Goal: Task Accomplishment & Management: Complete application form

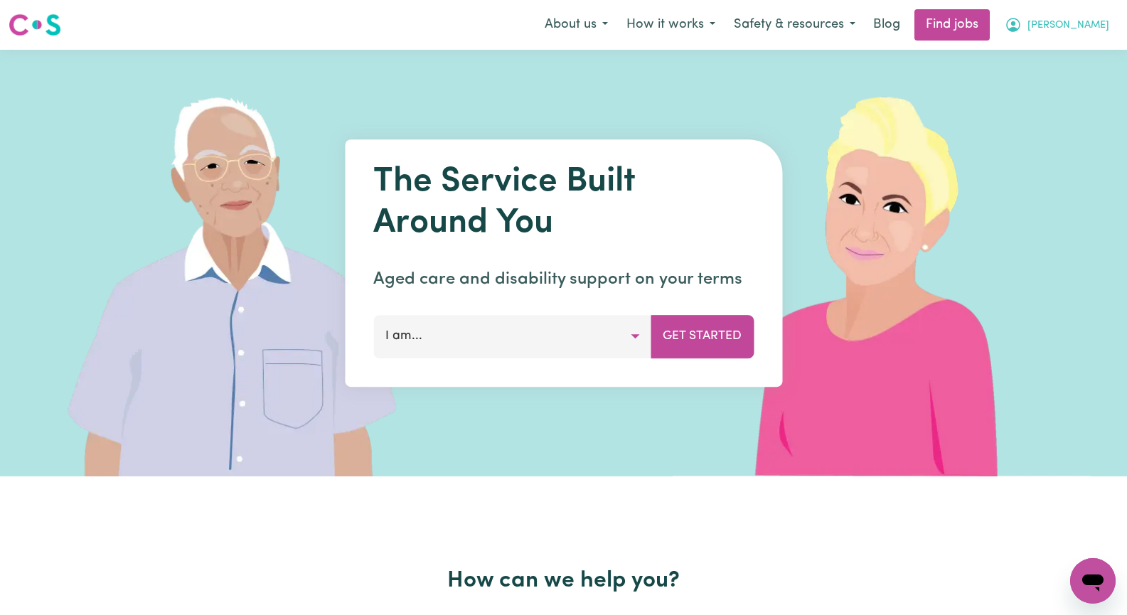
click at [1082, 19] on button "[PERSON_NAME]" at bounding box center [1057, 25] width 123 height 30
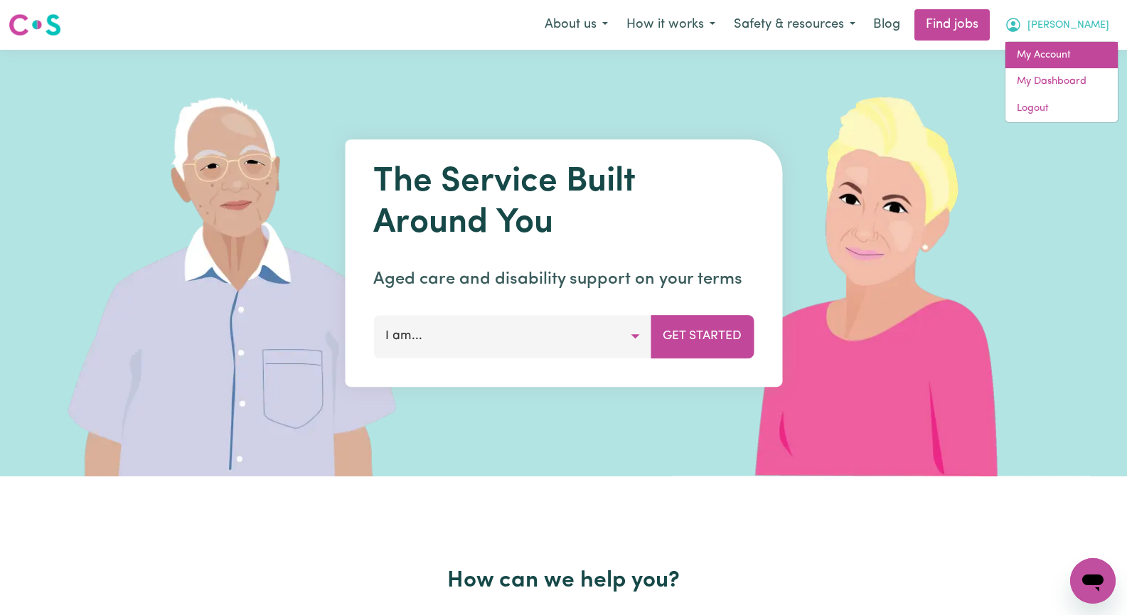
click at [1085, 50] on link "My Account" at bounding box center [1062, 55] width 112 height 27
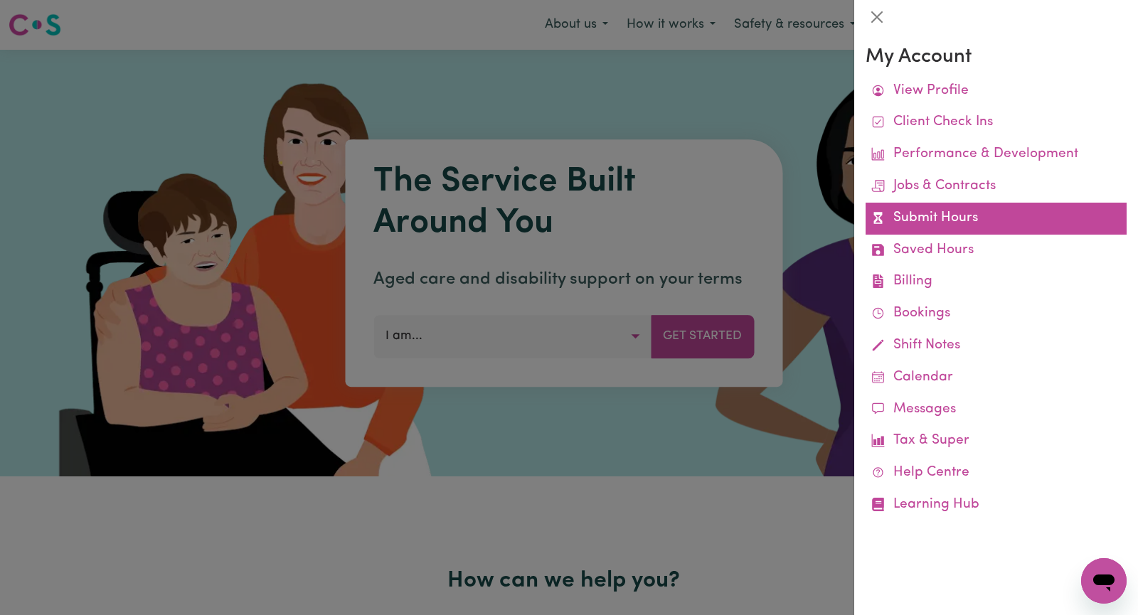
click at [1013, 217] on link "Submit Hours" at bounding box center [996, 219] width 261 height 32
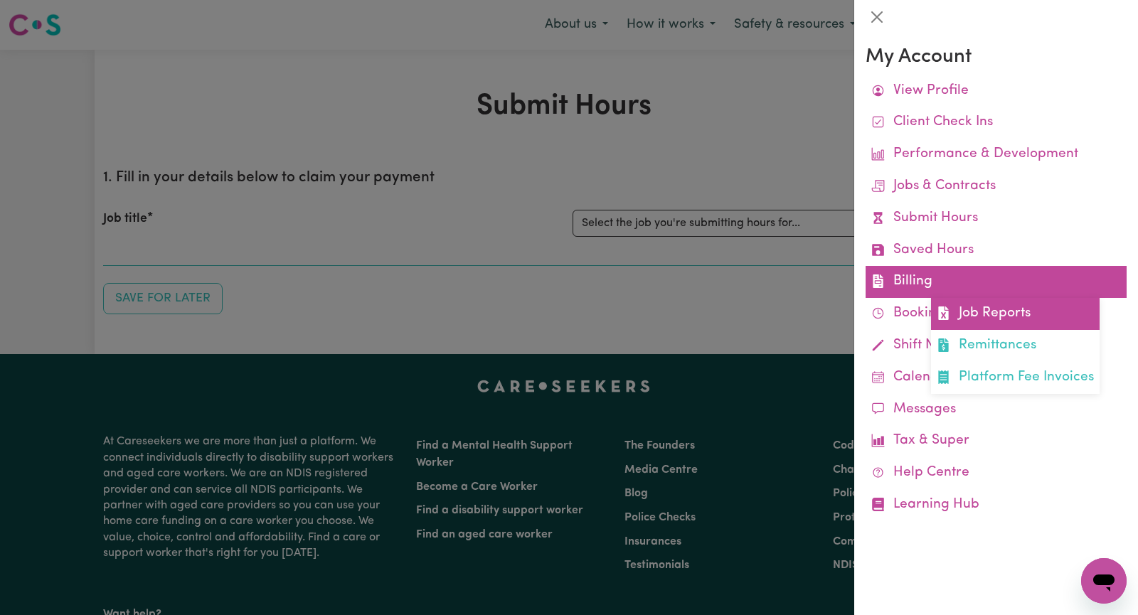
click at [1005, 316] on link "Job Reports" at bounding box center [1015, 314] width 169 height 32
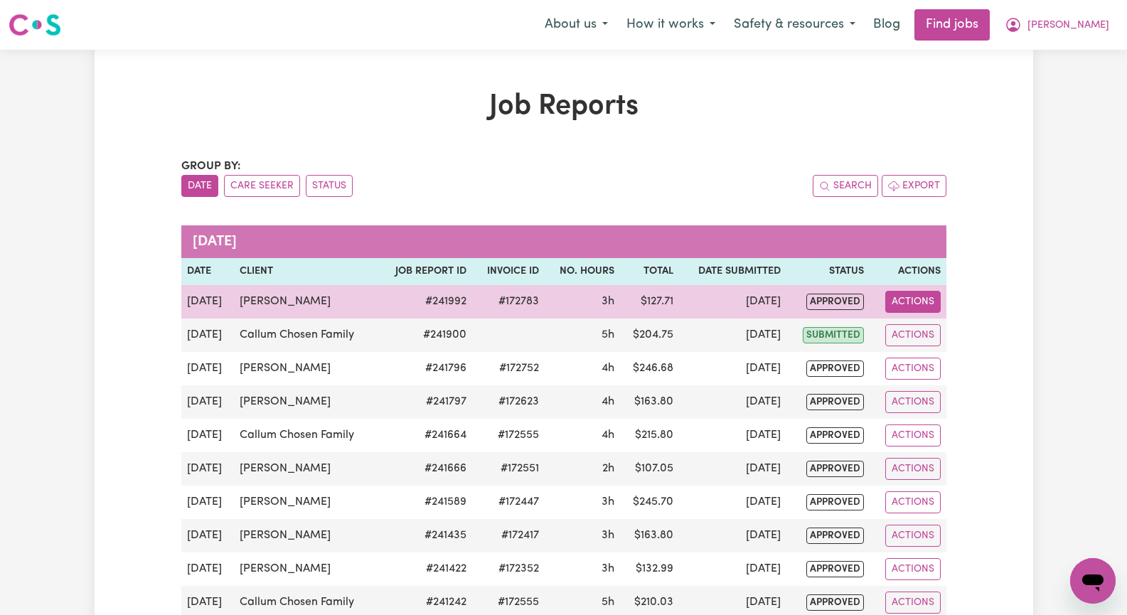
click at [924, 304] on button "Actions" at bounding box center [912, 302] width 55 height 22
click at [925, 363] on link "Delete" at bounding box center [946, 363] width 122 height 28
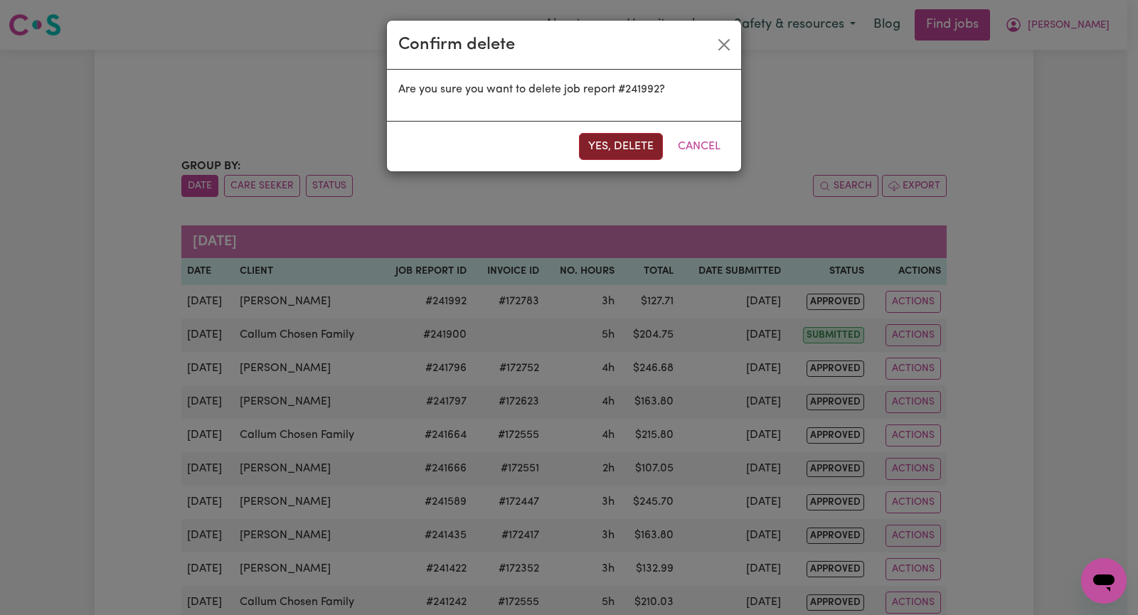
click at [600, 144] on button "Yes, delete" at bounding box center [621, 146] width 84 height 27
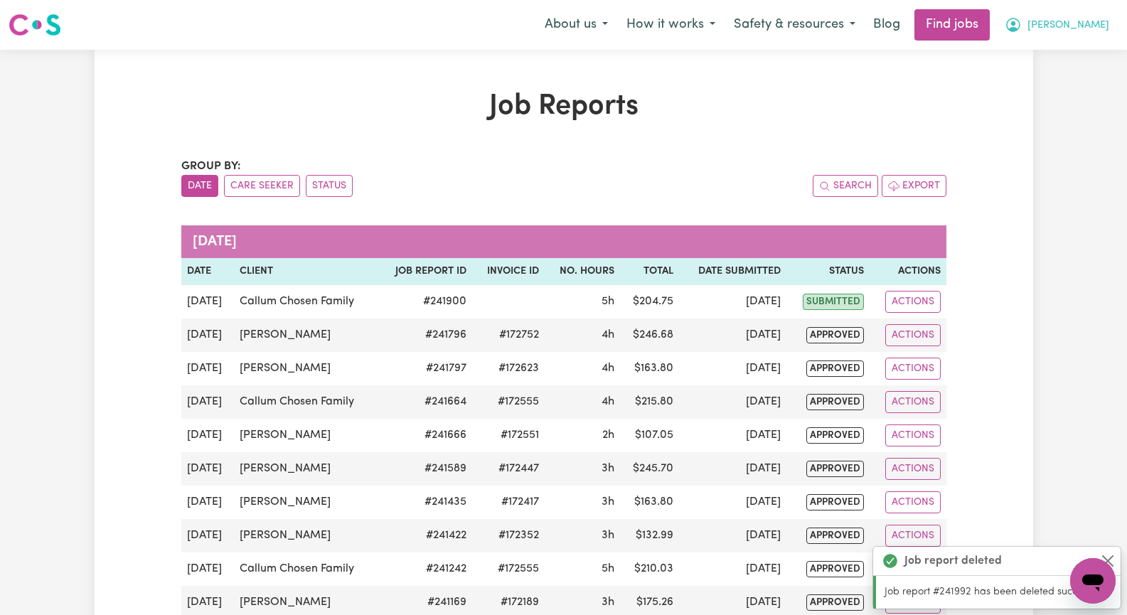
click at [1107, 26] on button "[PERSON_NAME]" at bounding box center [1057, 25] width 123 height 30
click at [1083, 53] on link "My Account" at bounding box center [1062, 55] width 112 height 27
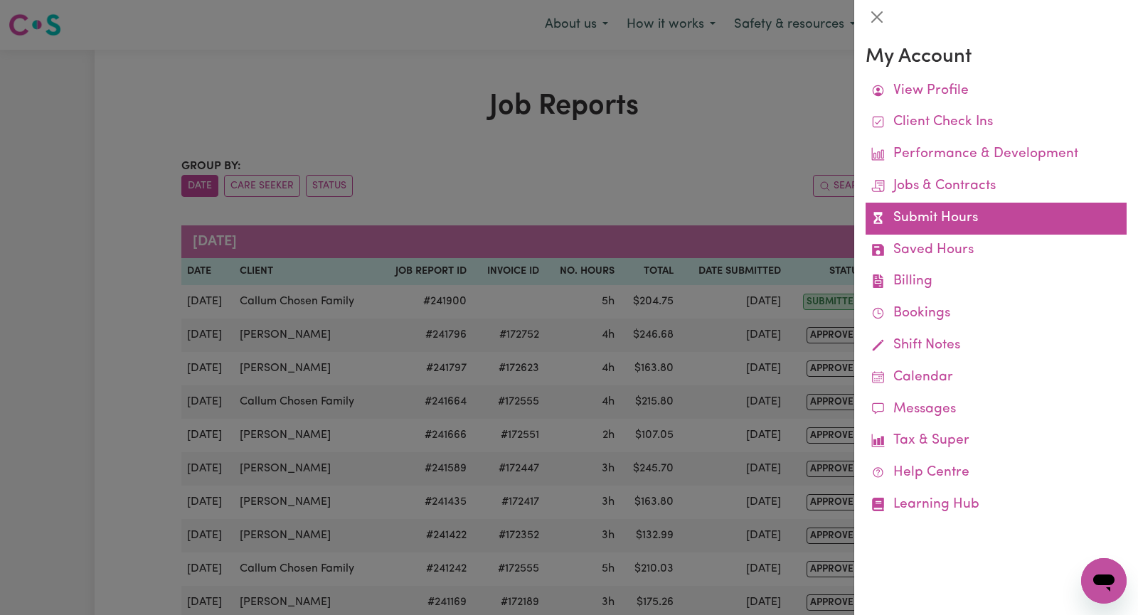
click at [1002, 214] on link "Submit Hours" at bounding box center [996, 219] width 261 height 32
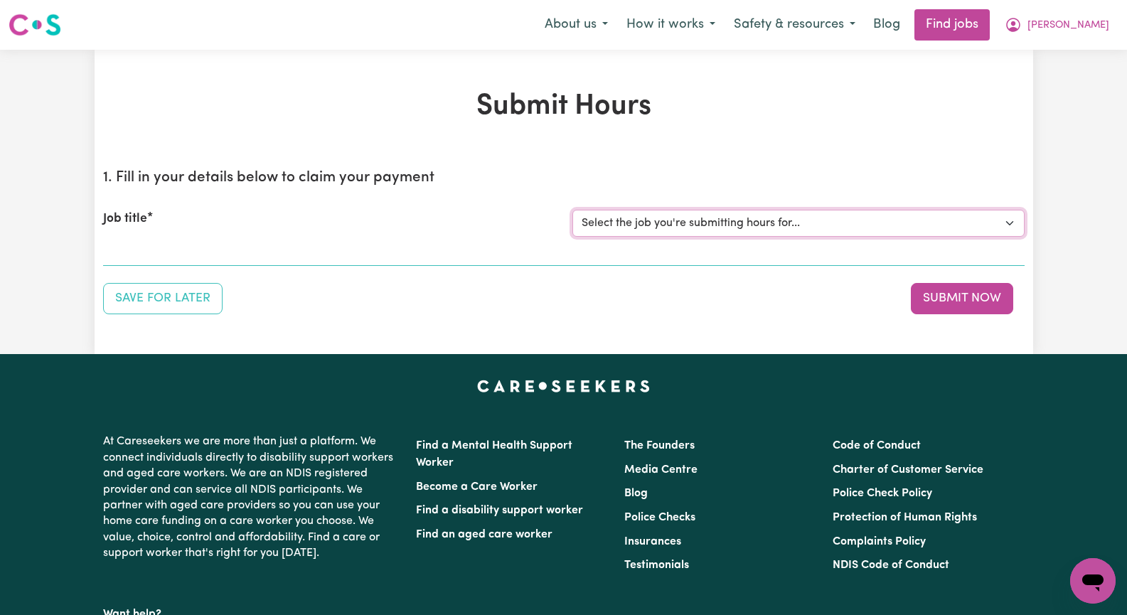
click at [1003, 226] on select "Select the job you're submitting hours for... [[PERSON_NAME]] Seeking Mature, P…" at bounding box center [799, 223] width 452 height 27
select select "14098"
click at [573, 210] on select "Select the job you're submitting hours for... [[PERSON_NAME]] Seeking Mature, P…" at bounding box center [799, 223] width 452 height 27
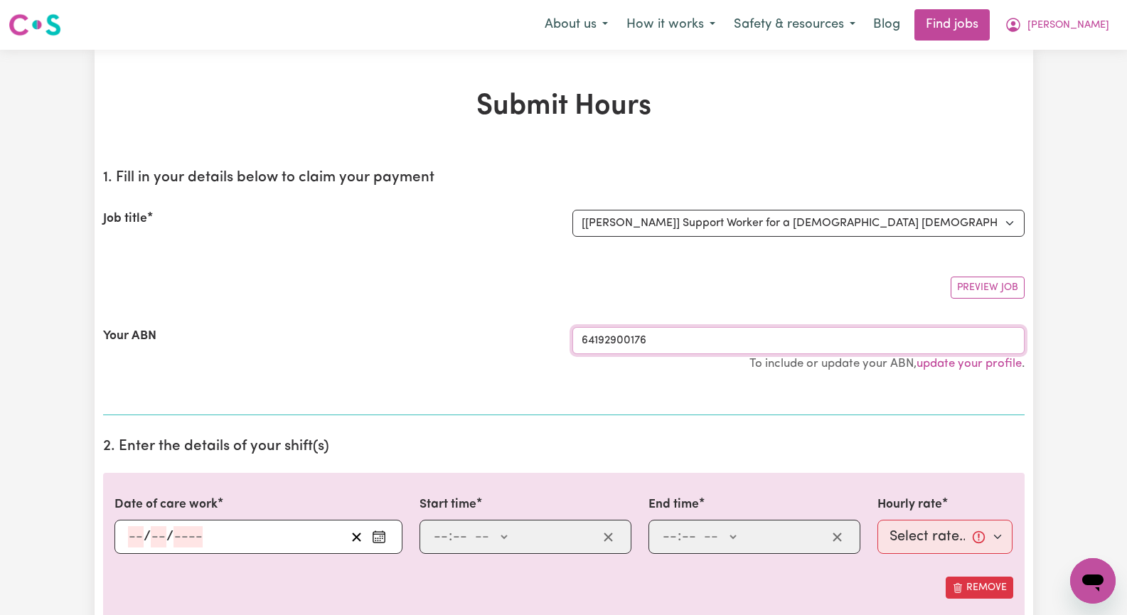
click at [731, 345] on section "1. Fill in your details below to claim your payment Job title Select the job yo…" at bounding box center [564, 286] width 922 height 257
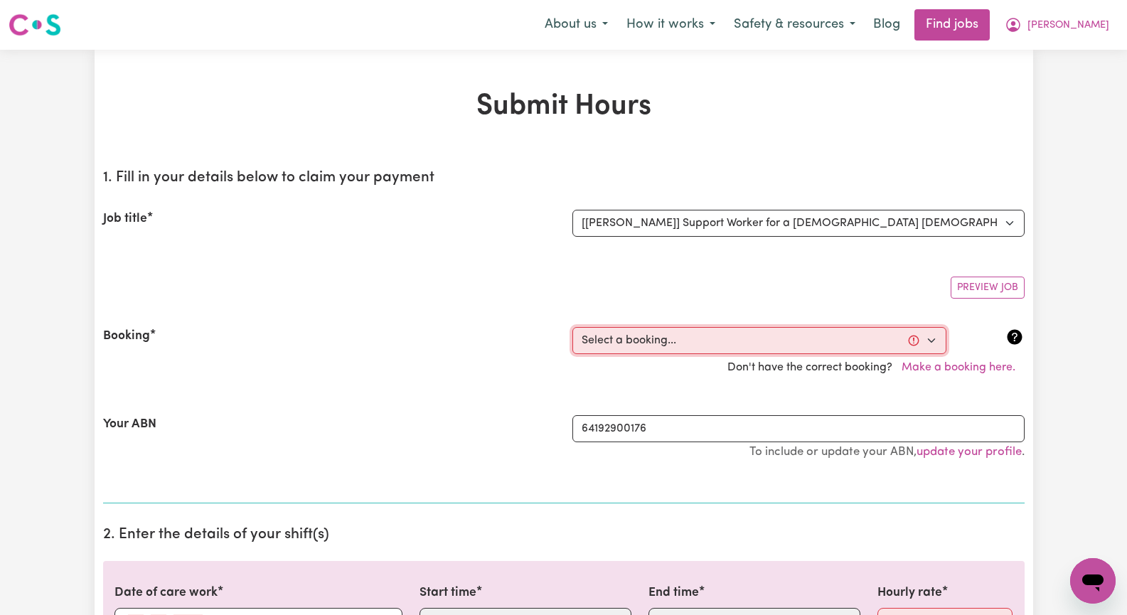
click at [932, 340] on select "Select a booking... [DATE] 08:30am to 11:30am (RECURRING) [DATE] 08:30am to 11:…" at bounding box center [760, 340] width 374 height 27
select select "350042"
click at [573, 327] on select "Select a booking... [DATE] 08:30am to 11:30am (RECURRING) [DATE] 08:30am to 11:…" at bounding box center [760, 340] width 374 height 27
type input "[DATE]"
type input "11"
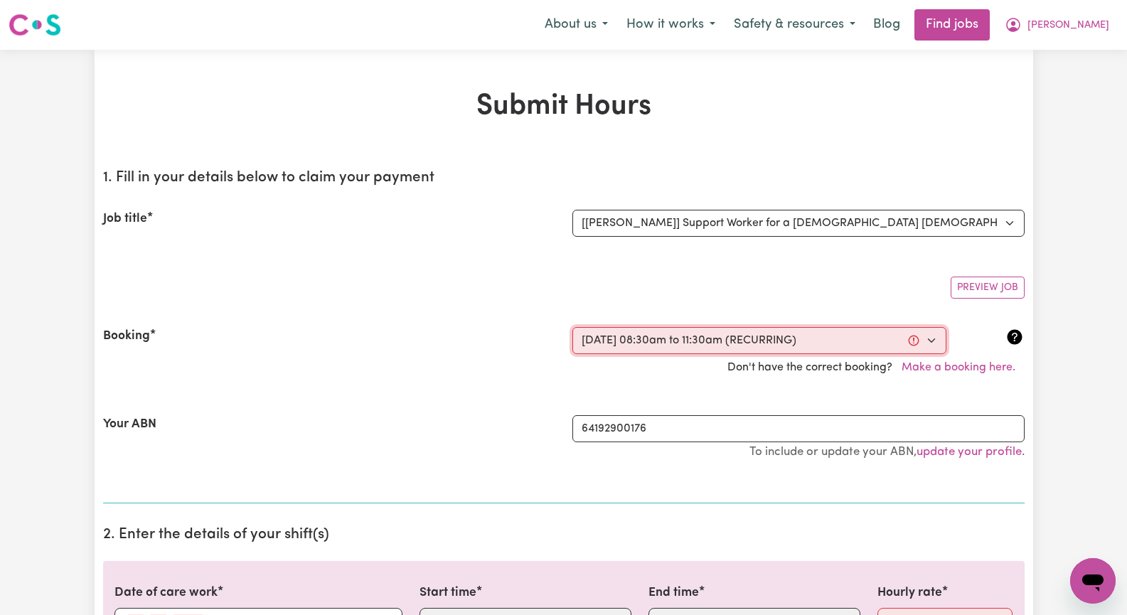
type input "9"
type input "2025"
type input "08:30"
type input "8"
type input "30"
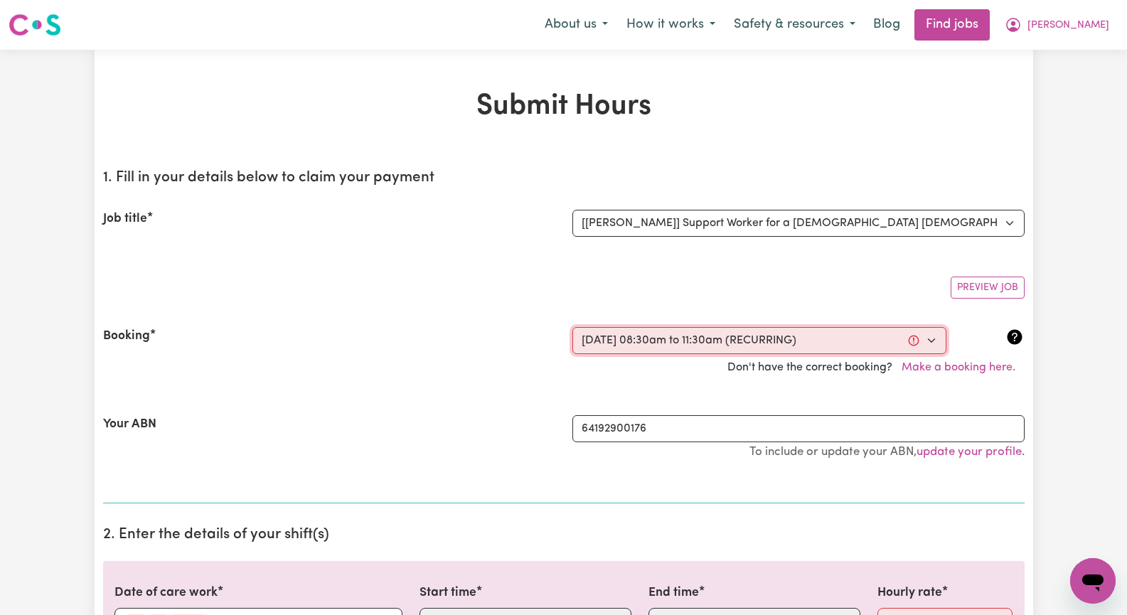
select select "am"
type input "11:30"
type input "11"
type input "30"
select select "am"
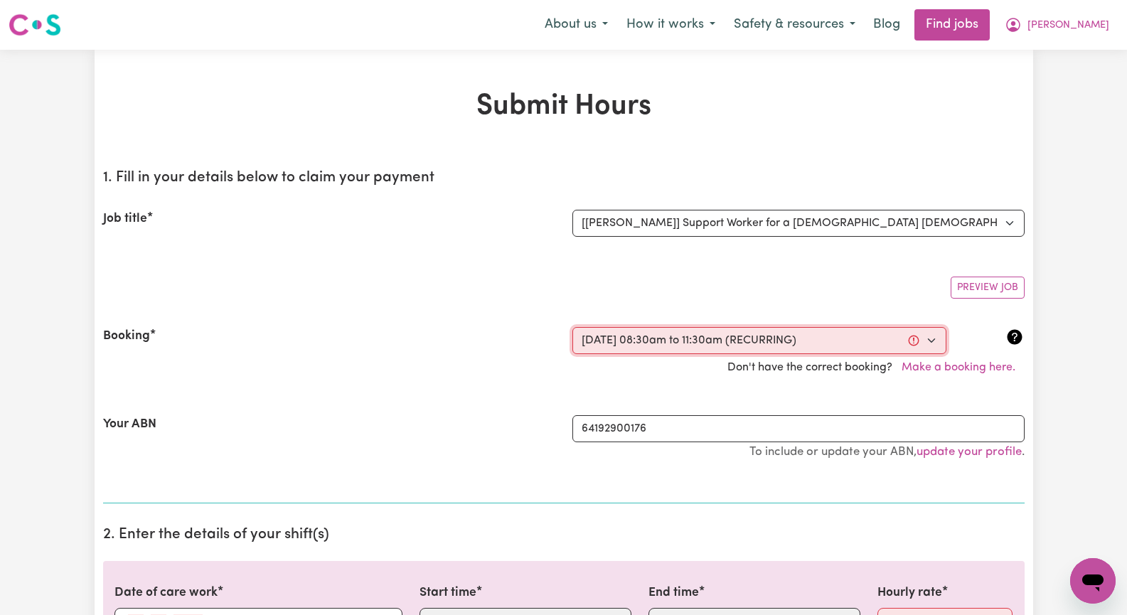
select select "46.78-Weekday"
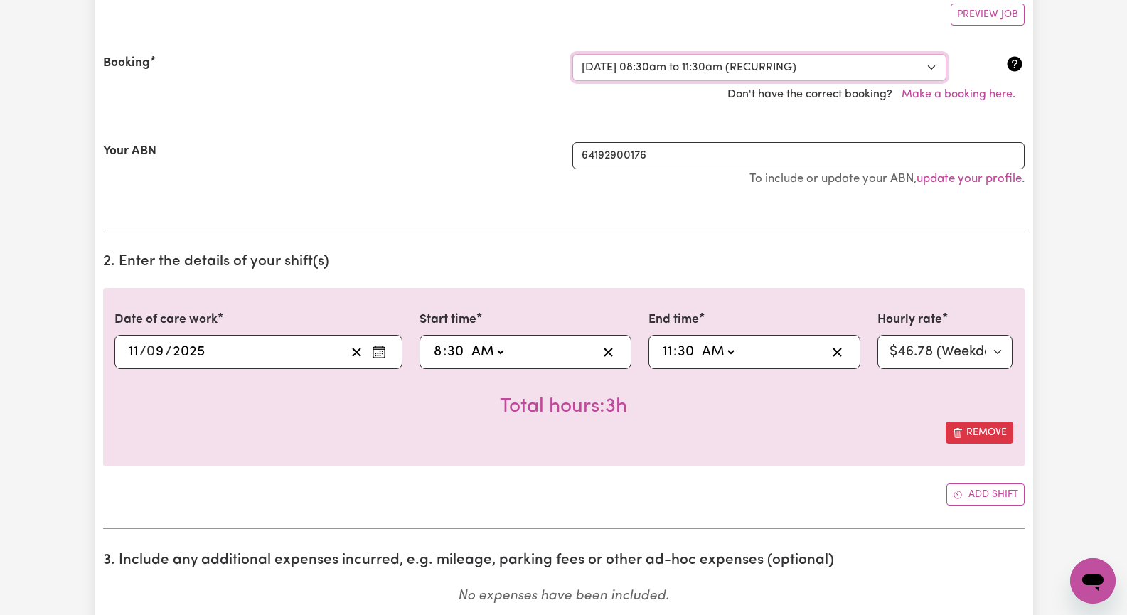
scroll to position [356, 0]
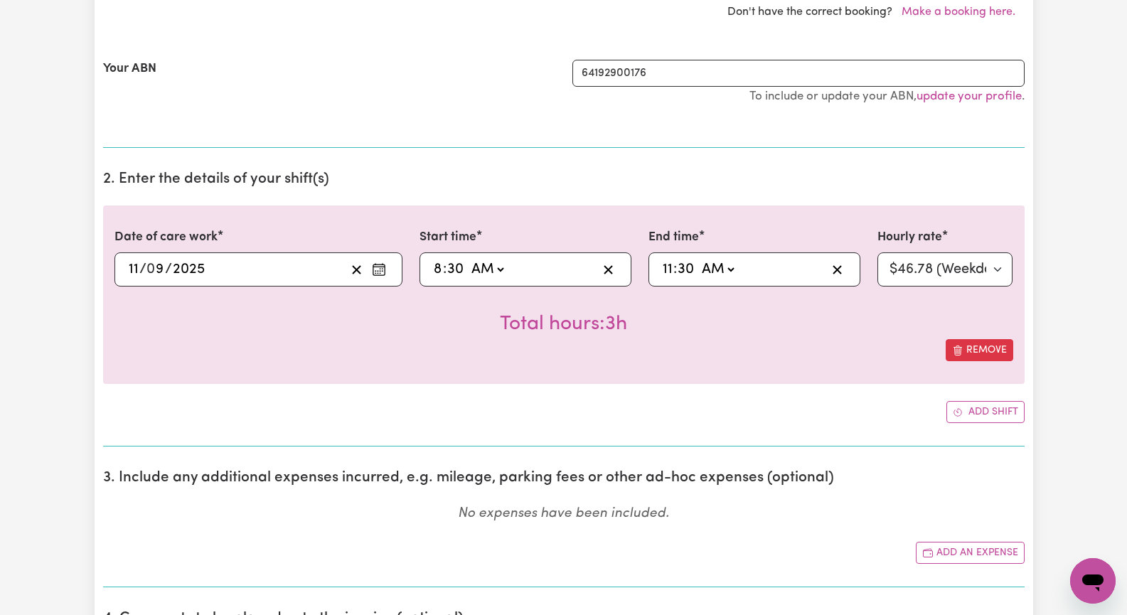
click at [440, 275] on input "8" at bounding box center [438, 269] width 10 height 21
type input "09:30"
type input "9"
type input "11"
drag, startPoint x: 663, startPoint y: 270, endPoint x: 672, endPoint y: 269, distance: 9.4
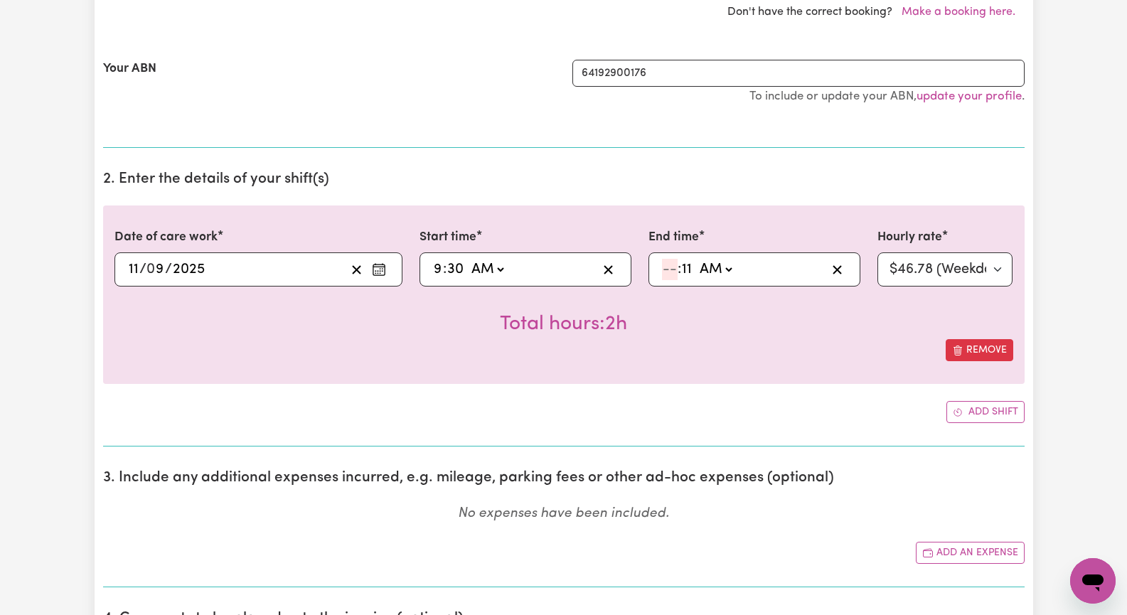
click at [664, 270] on input "number" at bounding box center [670, 269] width 16 height 21
type input "01:11"
type input "1"
type input "00:11"
type input "12"
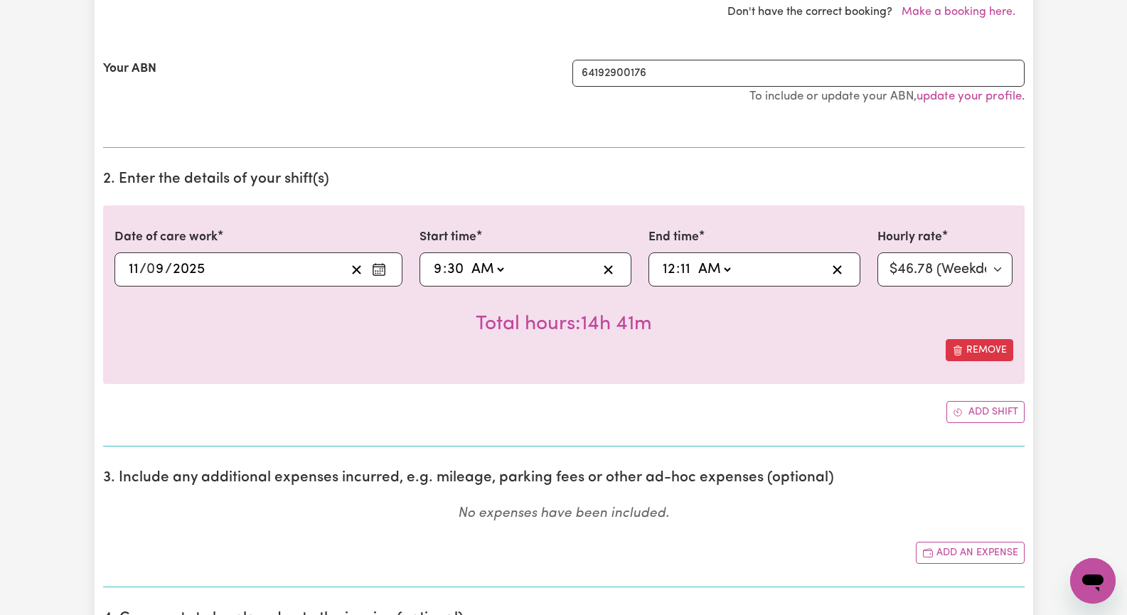
type input "00:03"
type input "3"
type input "00:30"
type input "30"
click at [736, 272] on select "AM PM" at bounding box center [720, 269] width 38 height 21
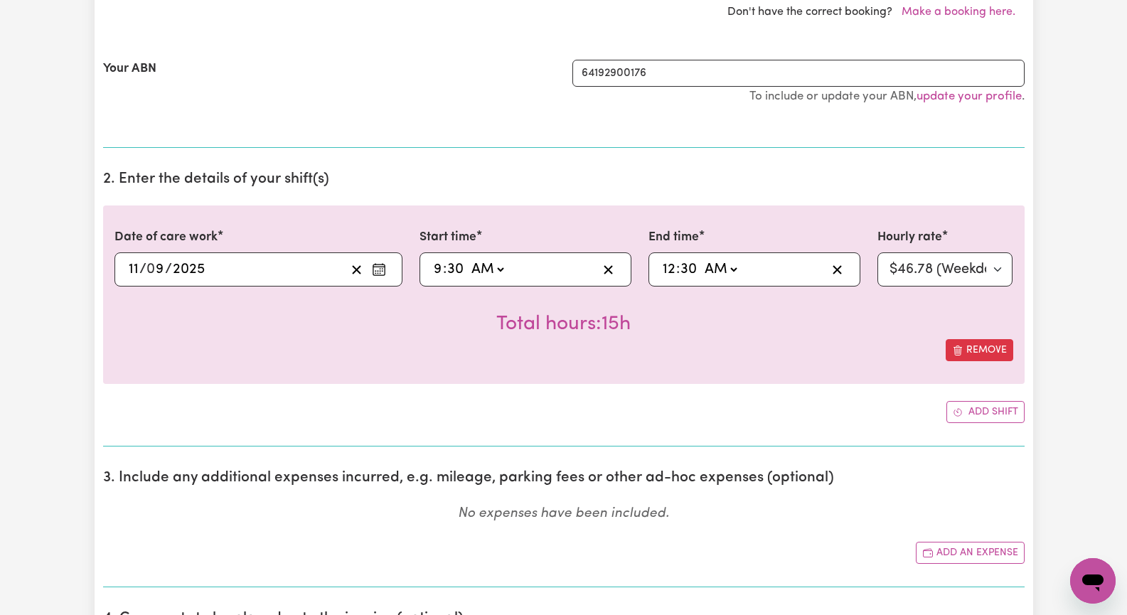
select select "pm"
click at [701, 259] on select "AM PM" at bounding box center [720, 269] width 38 height 21
type input "12:30"
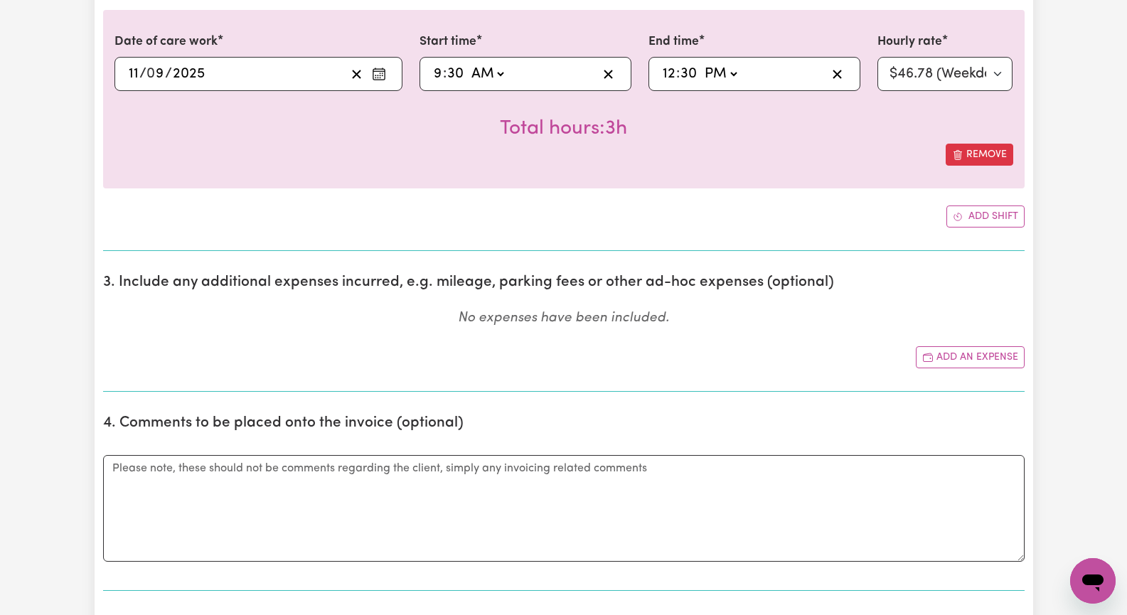
scroll to position [569, 0]
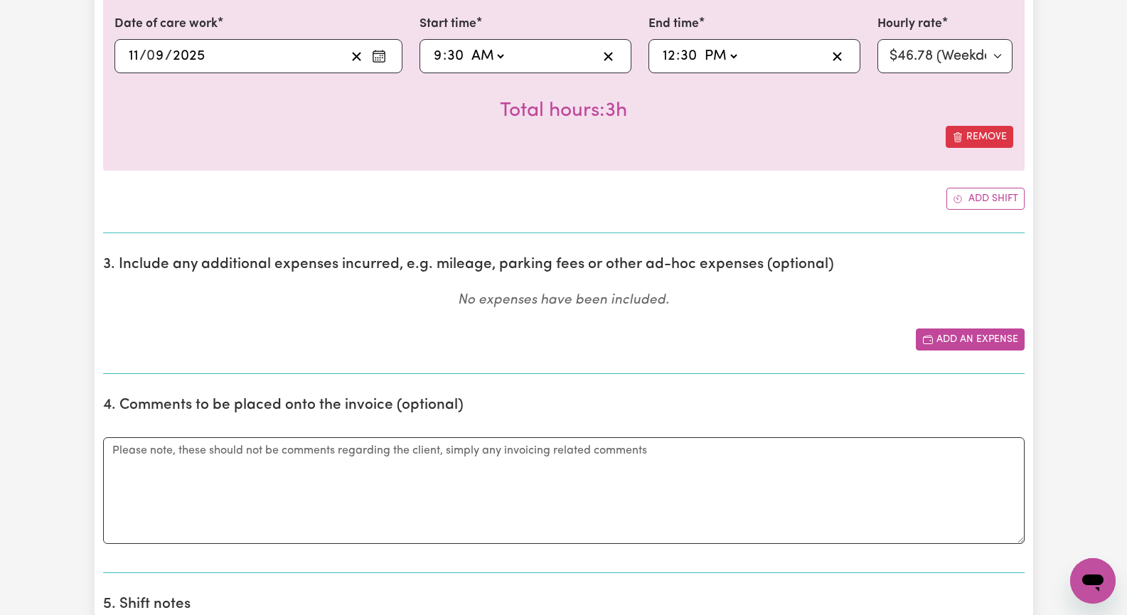
click at [961, 341] on button "Add an expense" at bounding box center [970, 340] width 109 height 22
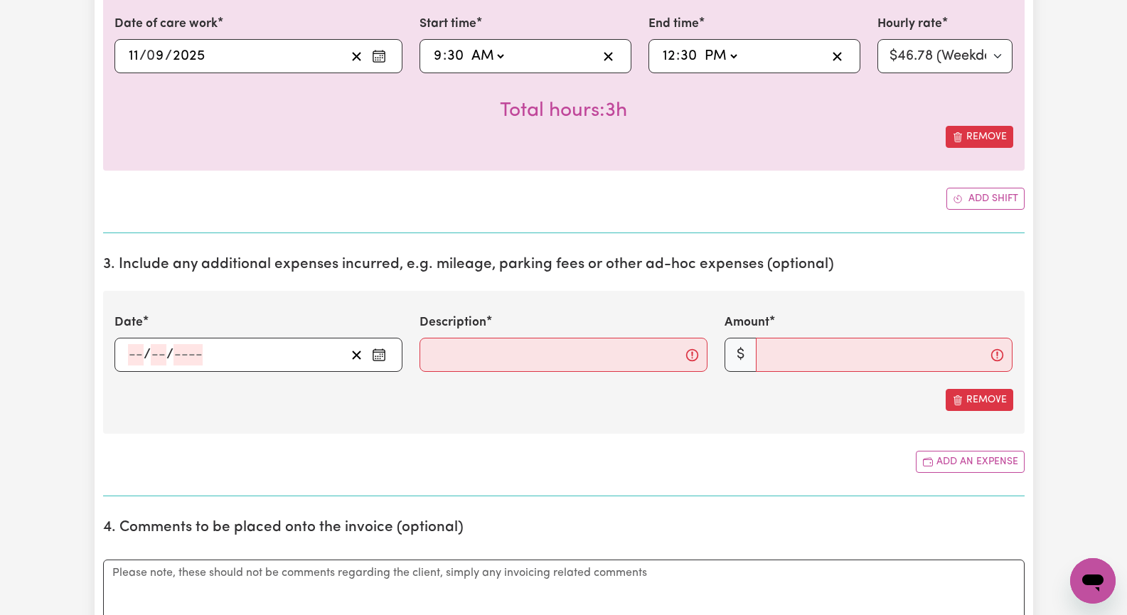
click at [375, 356] on circle "Enter the date of expense" at bounding box center [375, 356] width 1 height 1
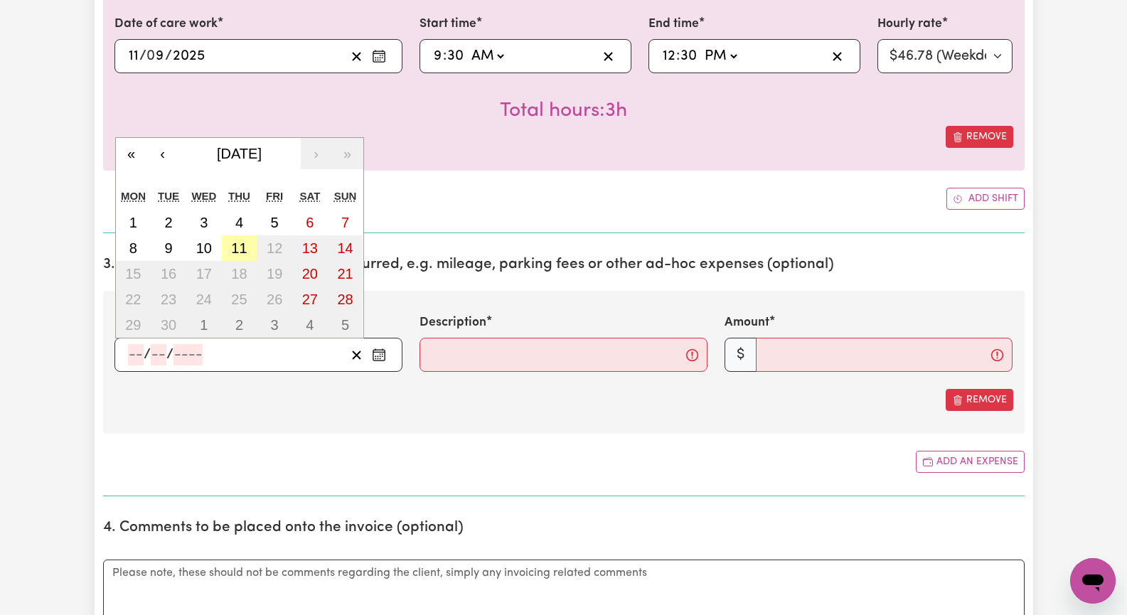
drag, startPoint x: 239, startPoint y: 244, endPoint x: 288, endPoint y: 289, distance: 66.4
click at [240, 245] on abbr "11" at bounding box center [239, 248] width 16 height 16
type input "[DATE]"
type input "11"
type input "9"
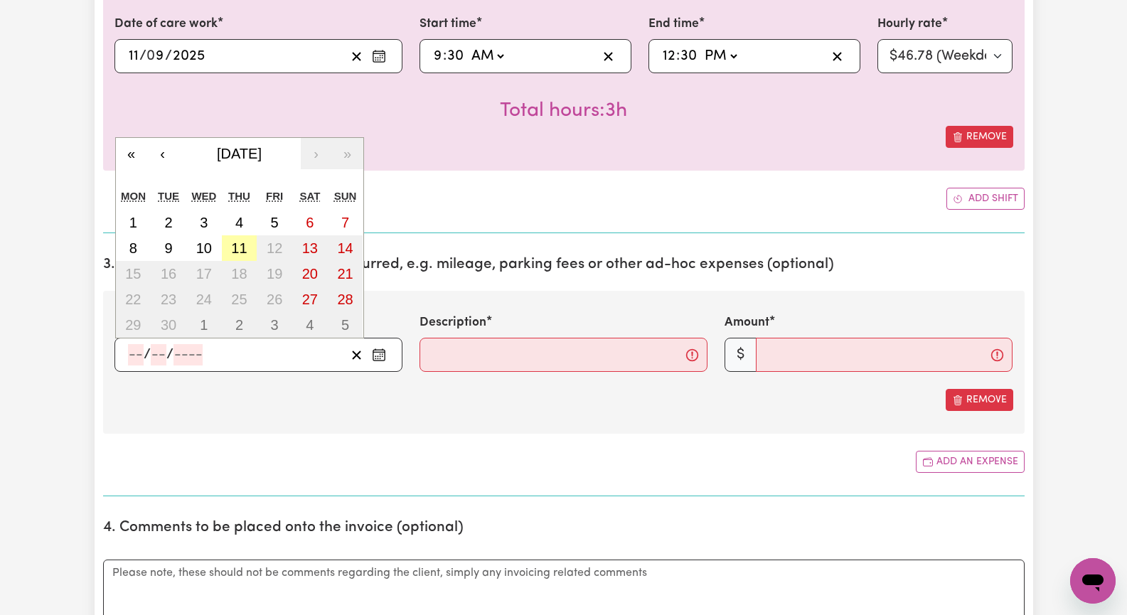
type input "2025"
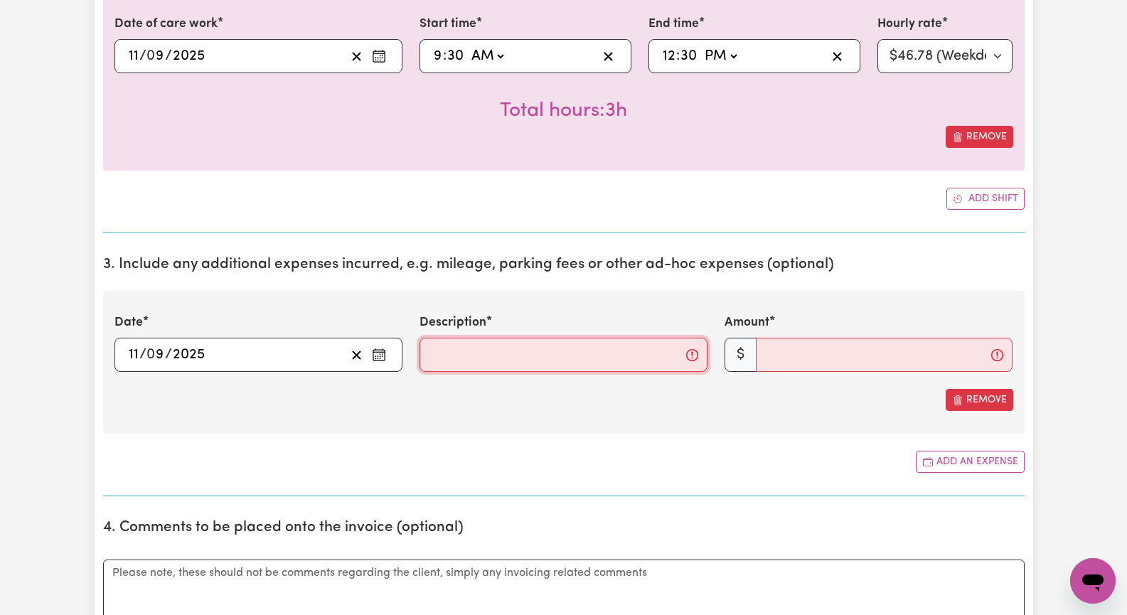
drag, startPoint x: 444, startPoint y: 346, endPoint x: 462, endPoint y: 343, distance: 18.0
click at [444, 346] on input "Description" at bounding box center [564, 355] width 288 height 34
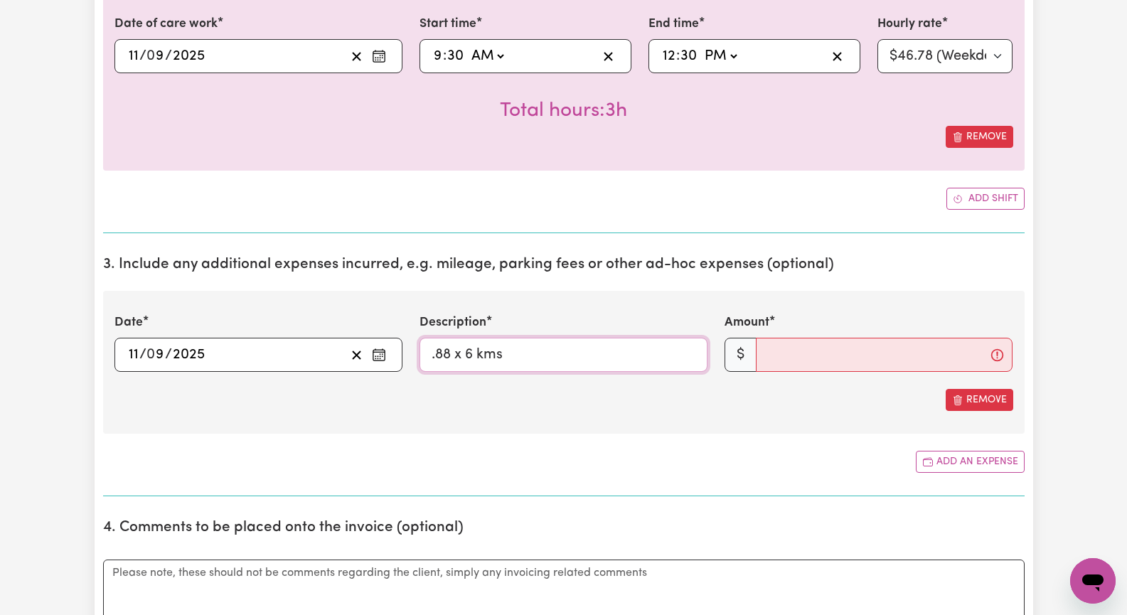
drag, startPoint x: 472, startPoint y: 355, endPoint x: 499, endPoint y: 346, distance: 29.2
click at [480, 351] on input ".88 x 6 kms" at bounding box center [564, 355] width 288 height 34
type input ".88 x 5 kms"
click at [772, 359] on input "Amount" at bounding box center [884, 355] width 257 height 34
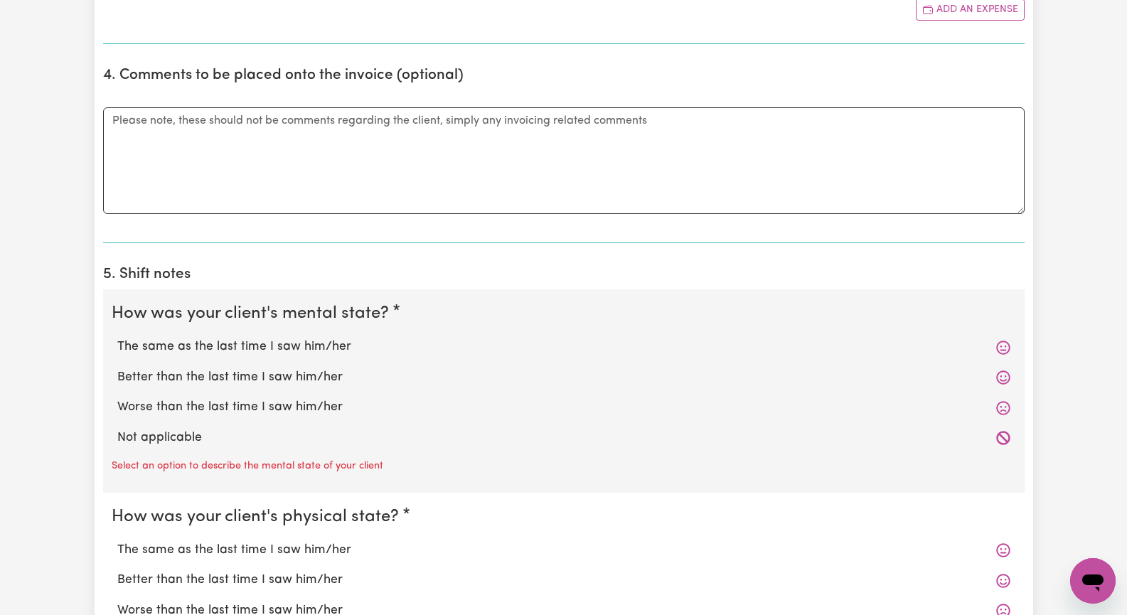
scroll to position [1138, 0]
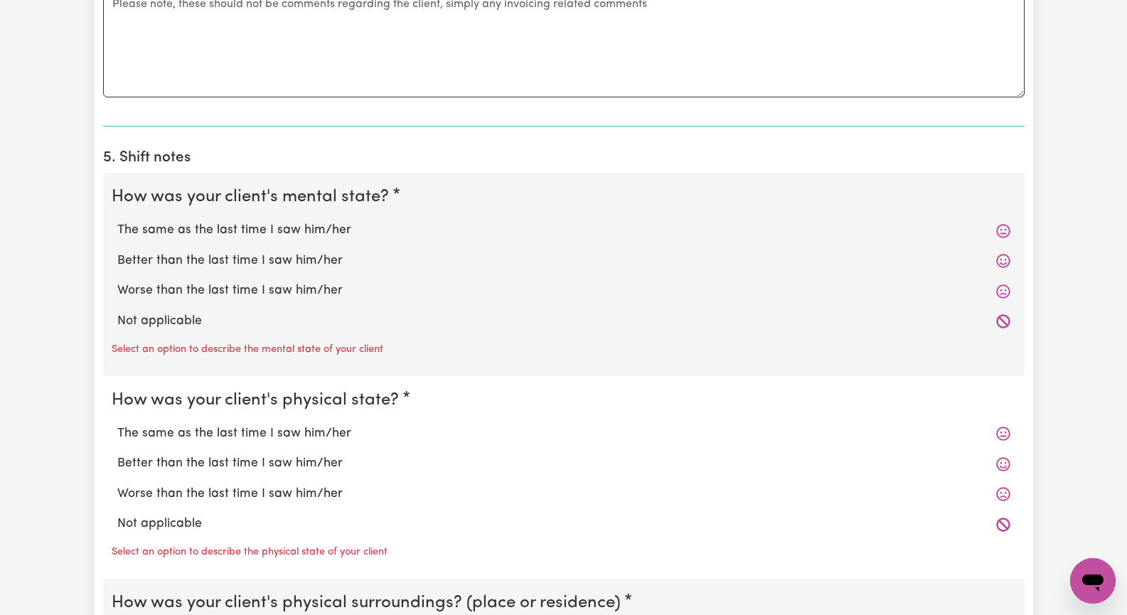
type input "4.40"
click at [301, 231] on label "The same as the last time I saw him/her" at bounding box center [563, 230] width 893 height 18
click at [117, 221] on input "The same as the last time I saw him/her" at bounding box center [117, 220] width 1 height 1
radio input "true"
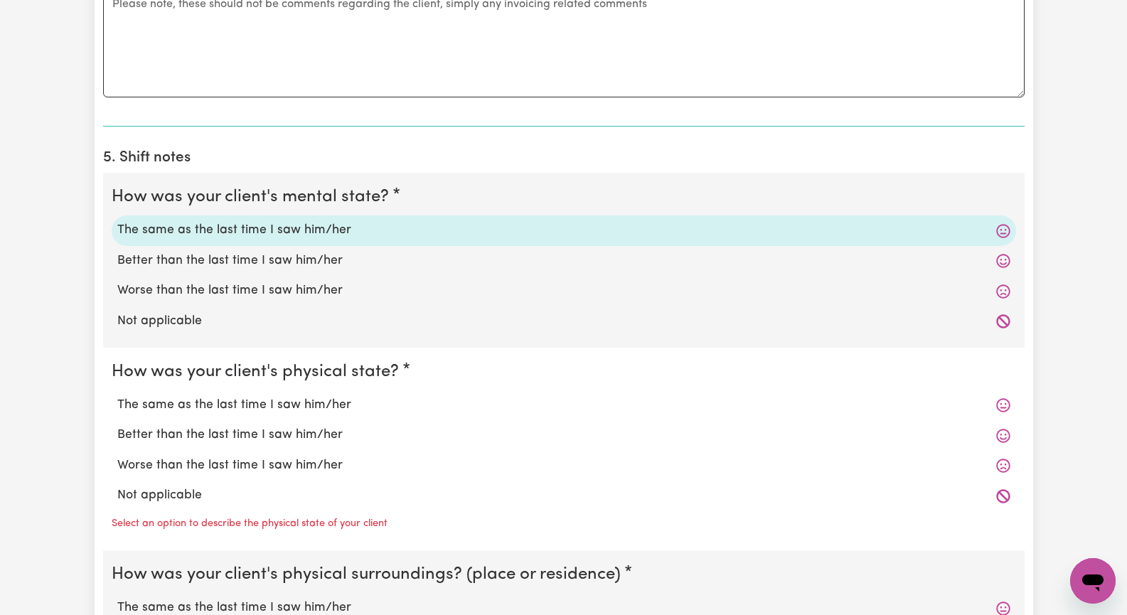
click at [298, 401] on label "The same as the last time I saw him/her" at bounding box center [563, 405] width 893 height 18
click at [117, 396] on input "The same as the last time I saw him/her" at bounding box center [117, 395] width 1 height 1
radio input "true"
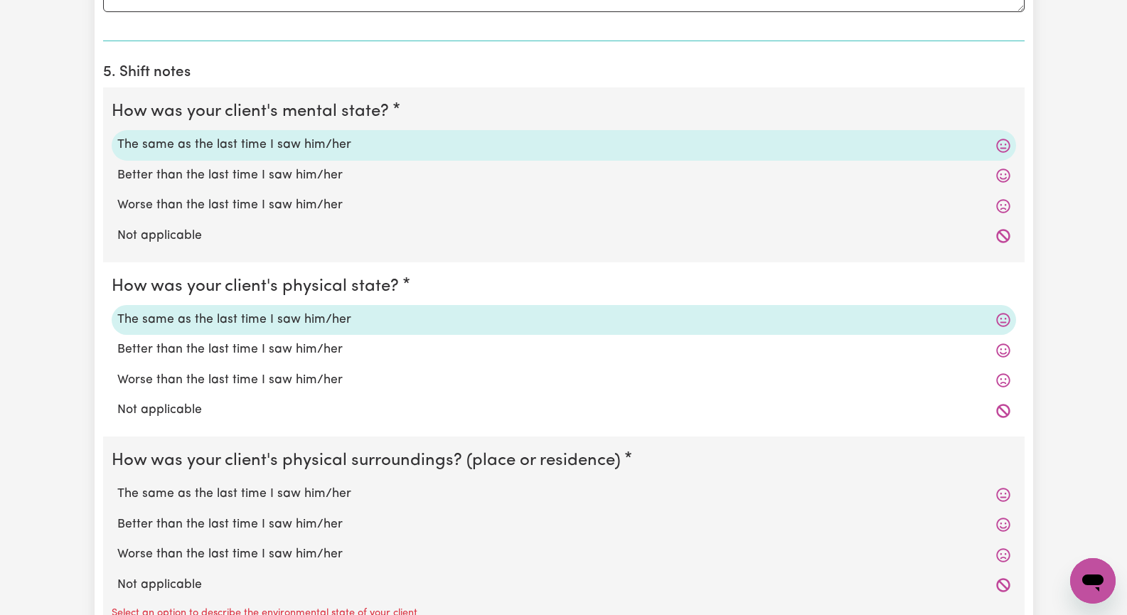
scroll to position [1351, 0]
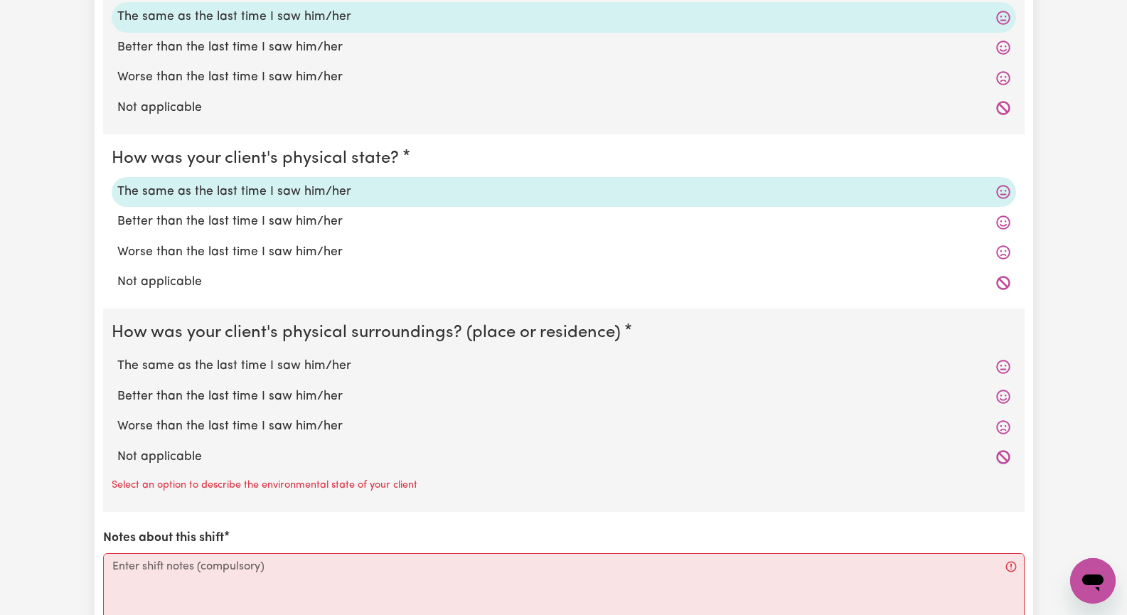
click at [276, 365] on label "The same as the last time I saw him/her" at bounding box center [563, 366] width 893 height 18
click at [117, 357] on input "The same as the last time I saw him/her" at bounding box center [117, 356] width 1 height 1
radio input "true"
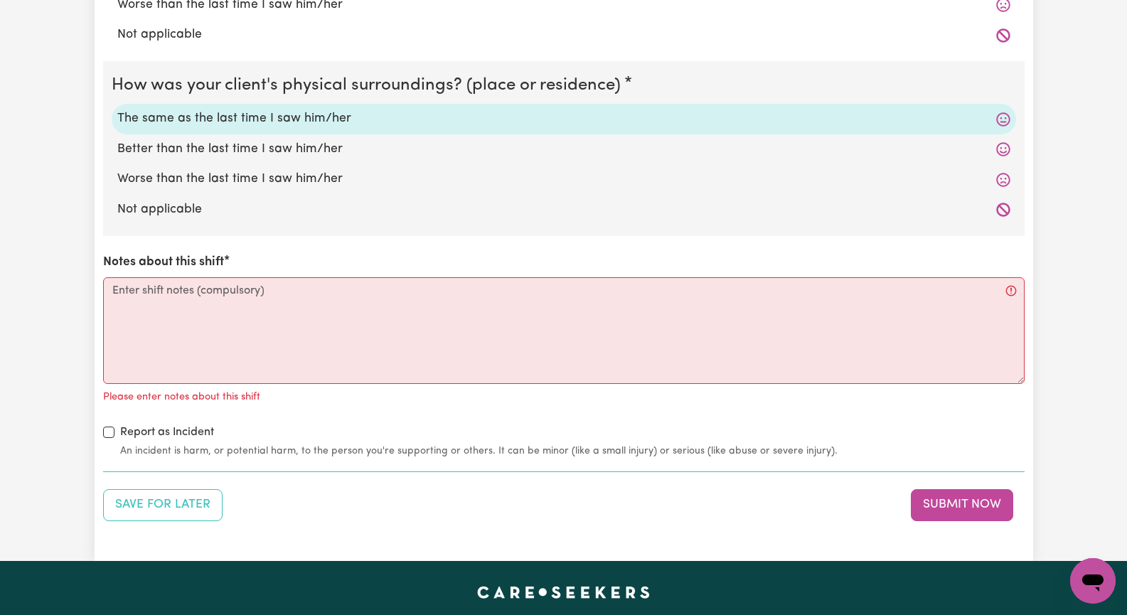
scroll to position [1636, 0]
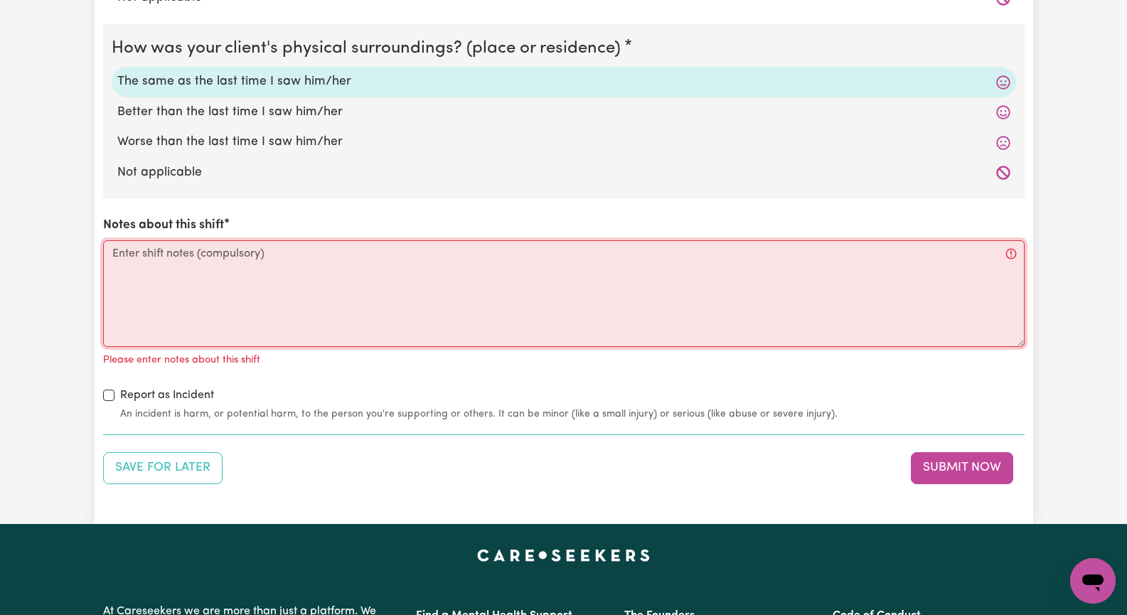
click at [199, 300] on textarea "Notes about this shift" at bounding box center [564, 293] width 922 height 107
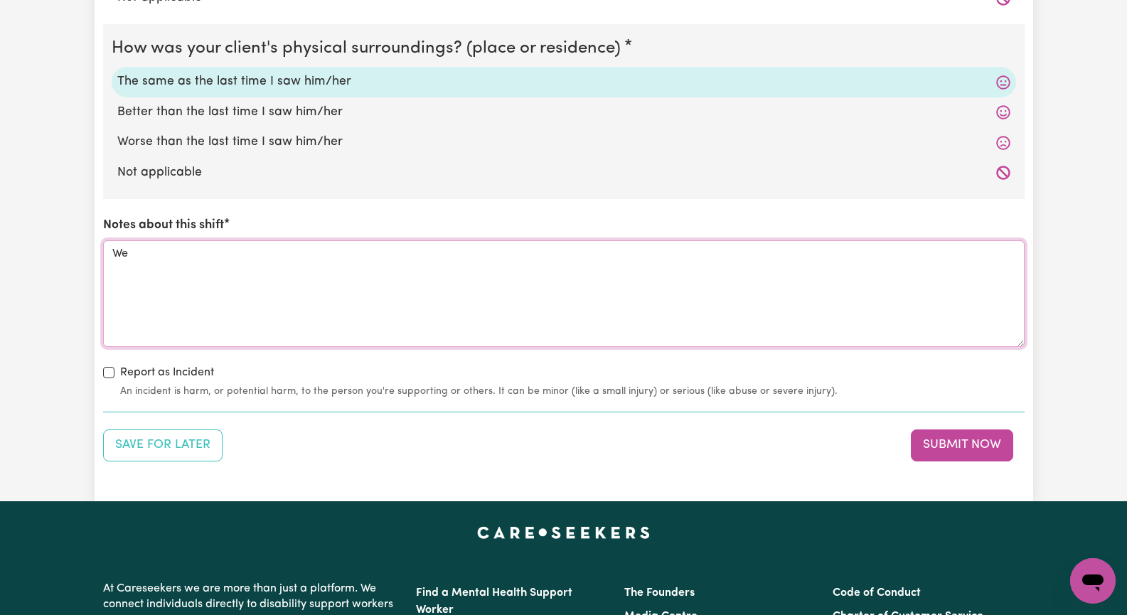
type textarea "W"
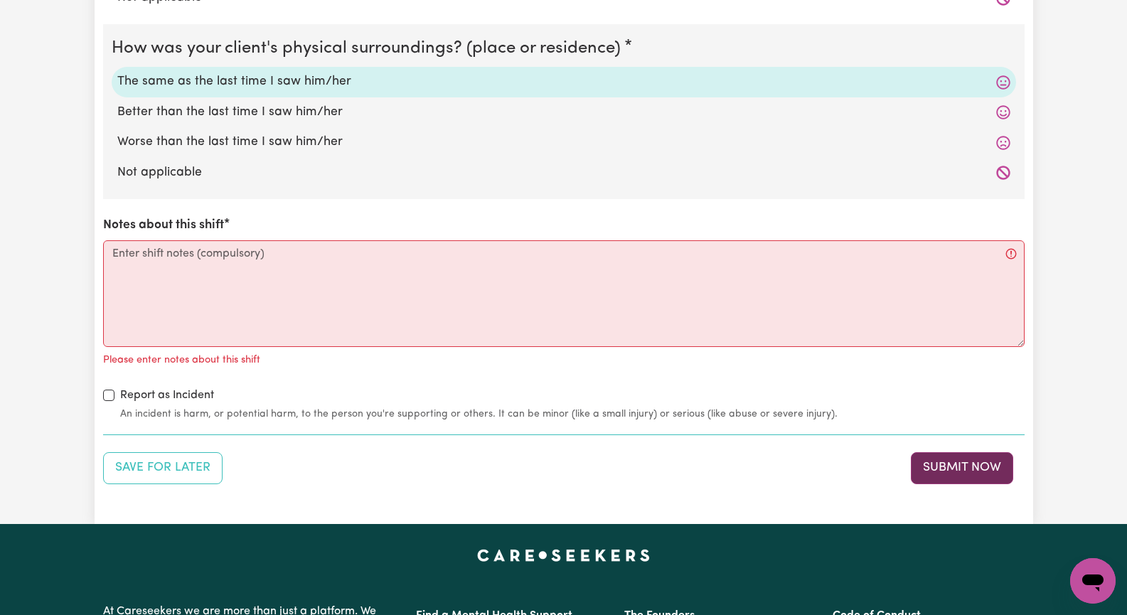
click at [937, 473] on button "Submit Now" at bounding box center [962, 467] width 102 height 31
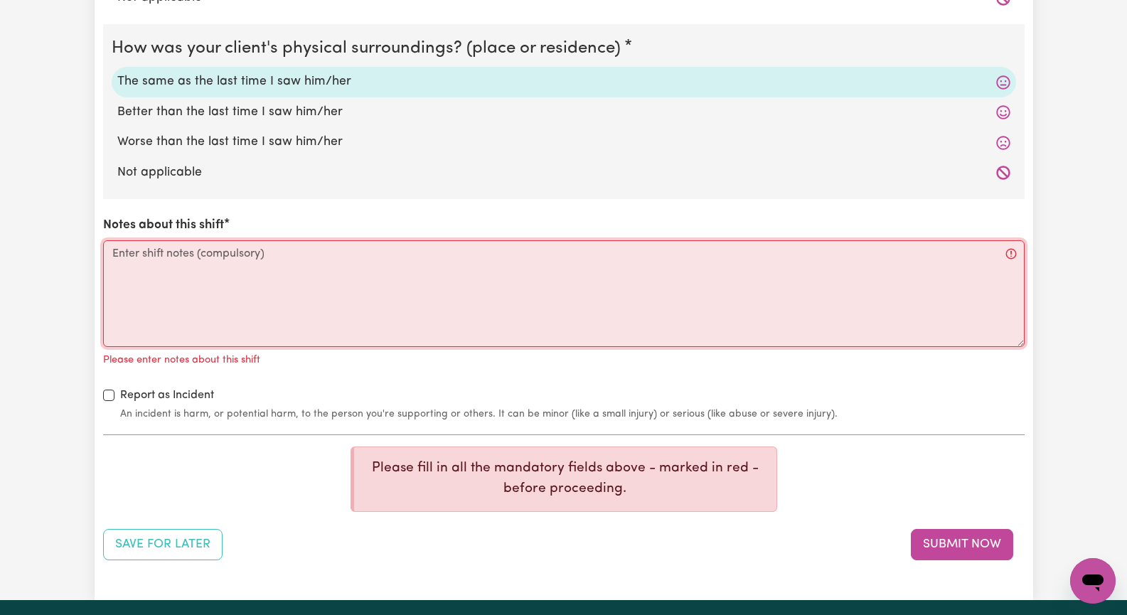
click at [191, 263] on textarea "Notes about this shift" at bounding box center [564, 293] width 922 height 107
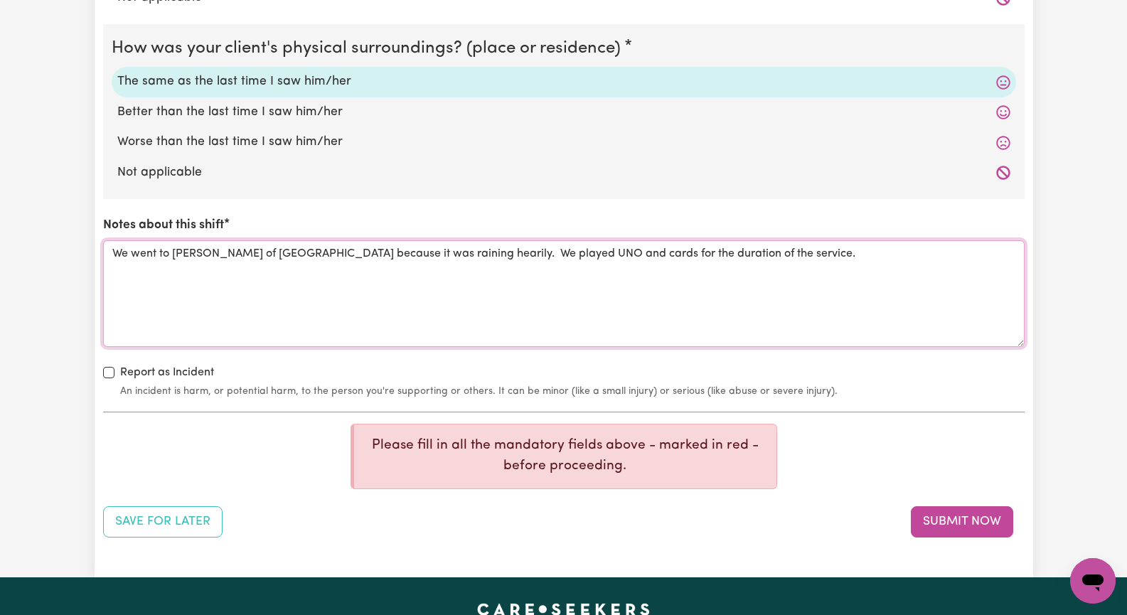
drag, startPoint x: 420, startPoint y: 257, endPoint x: 425, endPoint y: 270, distance: 13.4
click at [420, 271] on textarea "We went to [PERSON_NAME] of [GEOGRAPHIC_DATA] because it was raining hearily. W…" at bounding box center [564, 293] width 922 height 107
drag, startPoint x: 427, startPoint y: 256, endPoint x: 533, endPoint y: 245, distance: 106.6
click at [427, 255] on textarea "We went to [PERSON_NAME] of [GEOGRAPHIC_DATA] because it was raining hearily. W…" at bounding box center [564, 293] width 922 height 107
drag, startPoint x: 398, startPoint y: 256, endPoint x: 415, endPoint y: 255, distance: 16.4
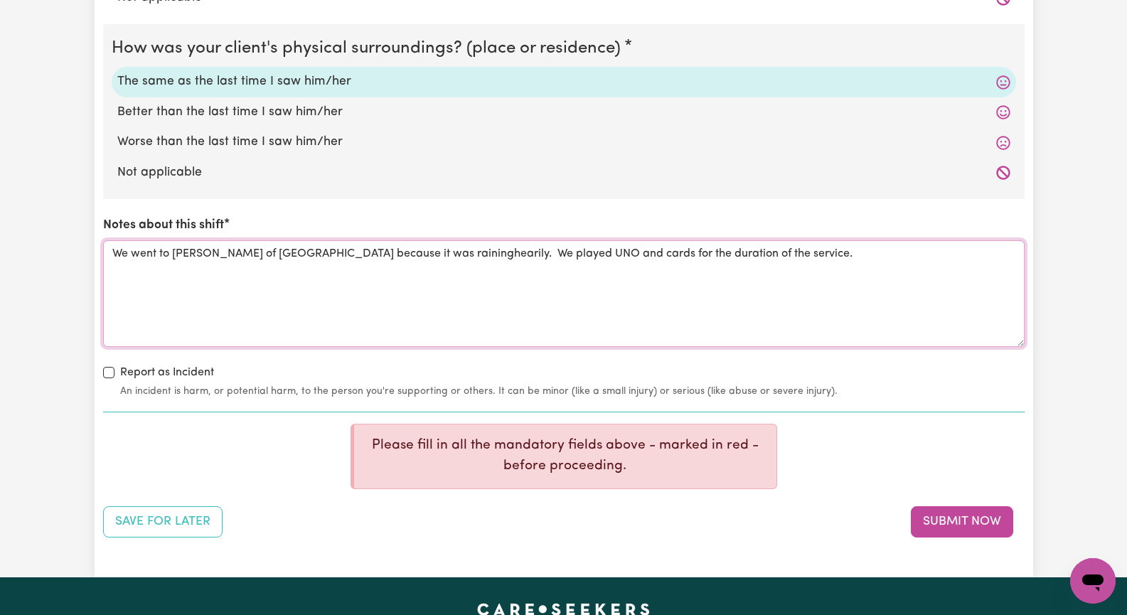
click at [399, 256] on textarea "We went to [PERSON_NAME] of [GEOGRAPHIC_DATA] because it was raininghearily. We…" at bounding box center [564, 293] width 922 height 107
drag, startPoint x: 425, startPoint y: 257, endPoint x: 485, endPoint y: 250, distance: 60.1
click at [430, 255] on textarea "We went to [PERSON_NAME] of [GEOGRAPHIC_DATA] because it was raining hearily. W…" at bounding box center [564, 293] width 922 height 107
type textarea "We went to [PERSON_NAME] of [GEOGRAPHIC_DATA] because it was raining heavily. W…"
click at [944, 520] on button "Submit Now" at bounding box center [962, 521] width 102 height 31
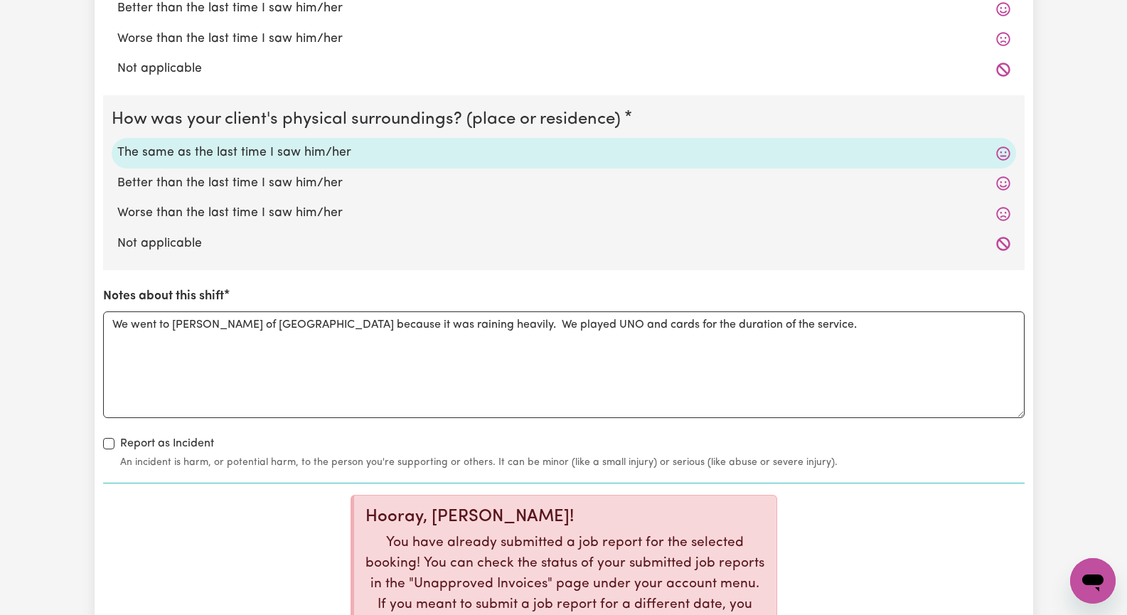
scroll to position [1849, 0]
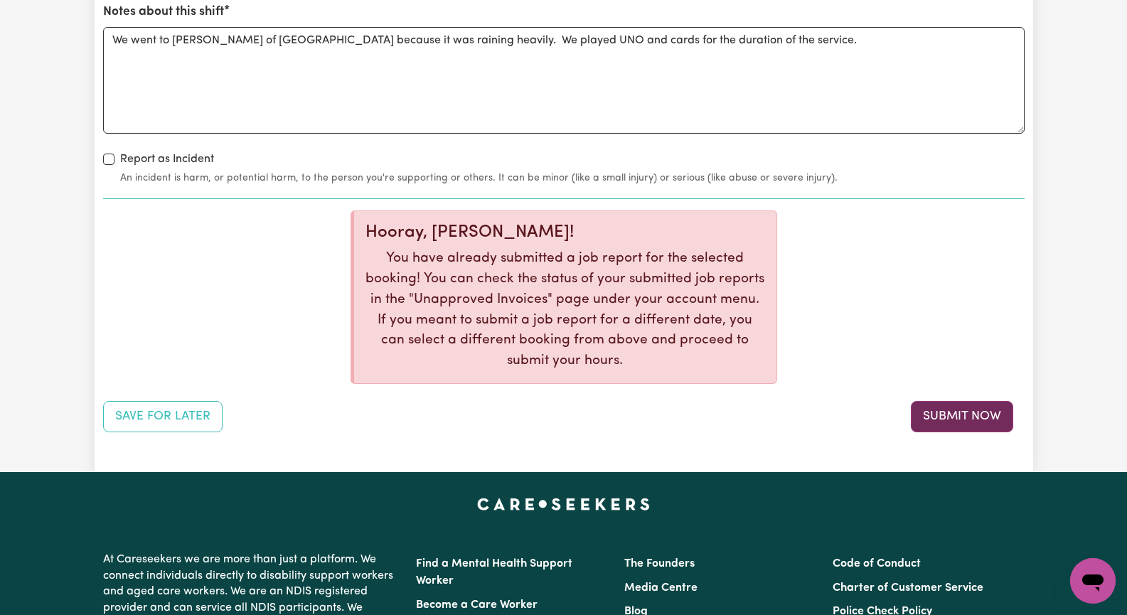
click at [949, 415] on button "Submit Now" at bounding box center [962, 416] width 102 height 31
click at [947, 414] on button "Submit Now" at bounding box center [962, 416] width 102 height 31
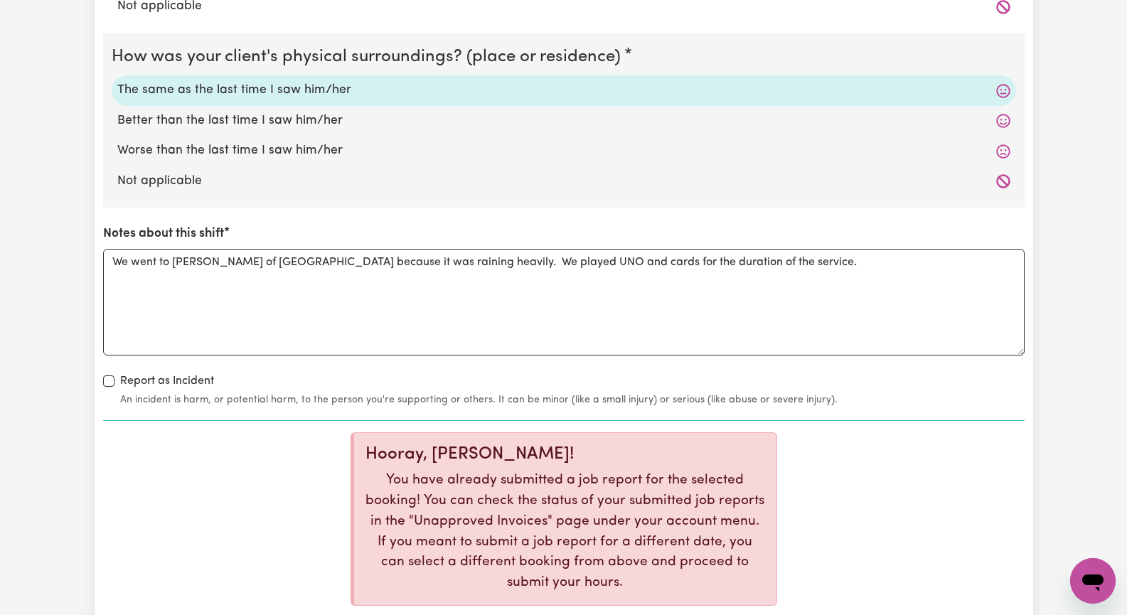
scroll to position [1494, 0]
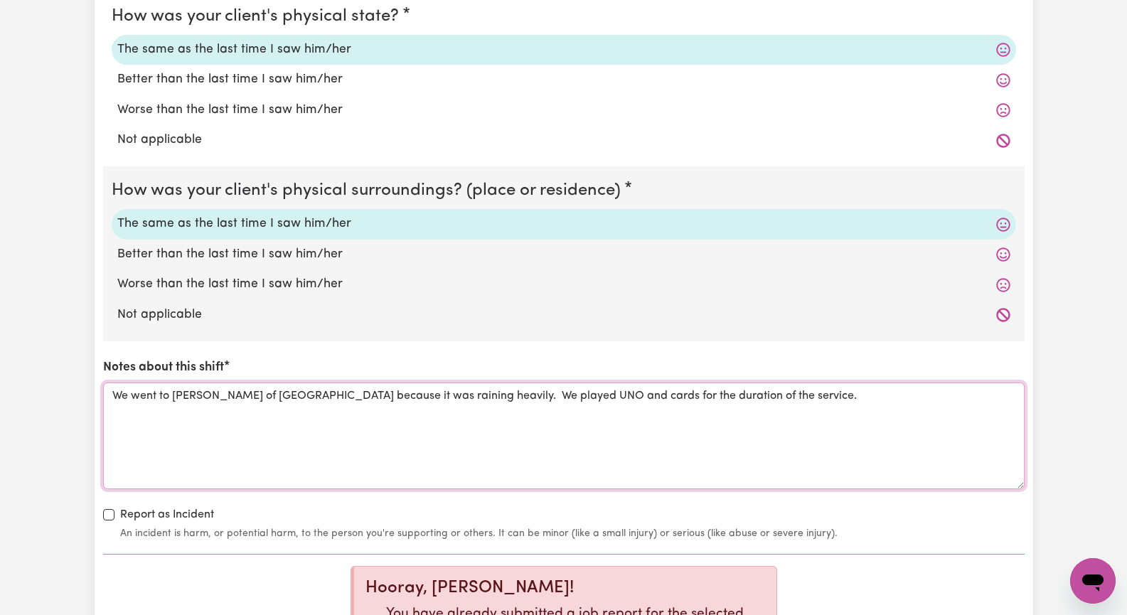
drag, startPoint x: 777, startPoint y: 396, endPoint x: 98, endPoint y: 417, distance: 679.5
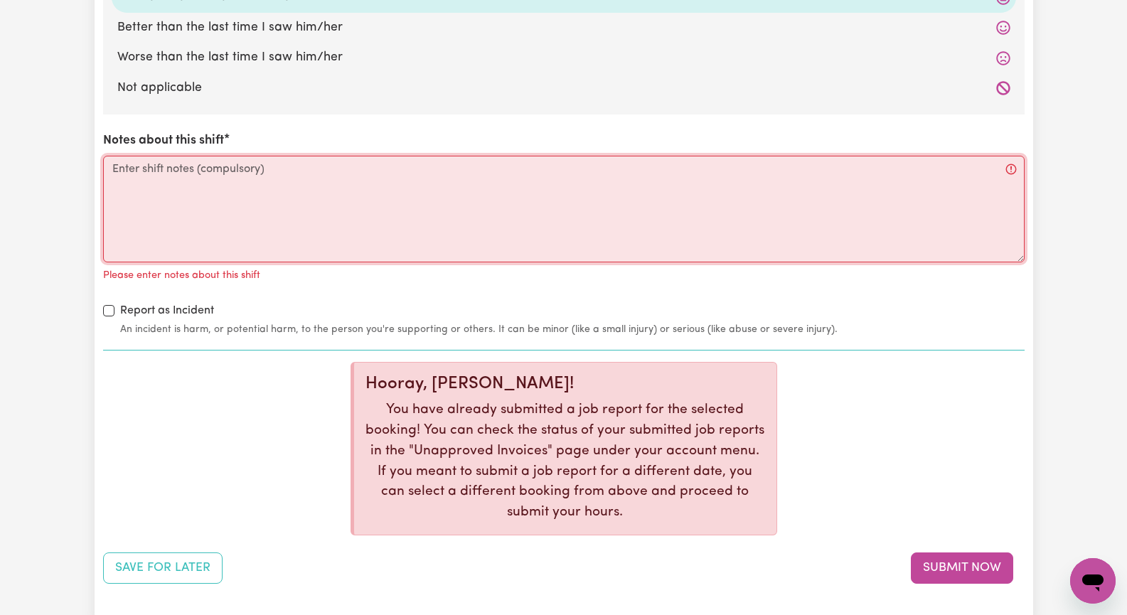
scroll to position [1778, 0]
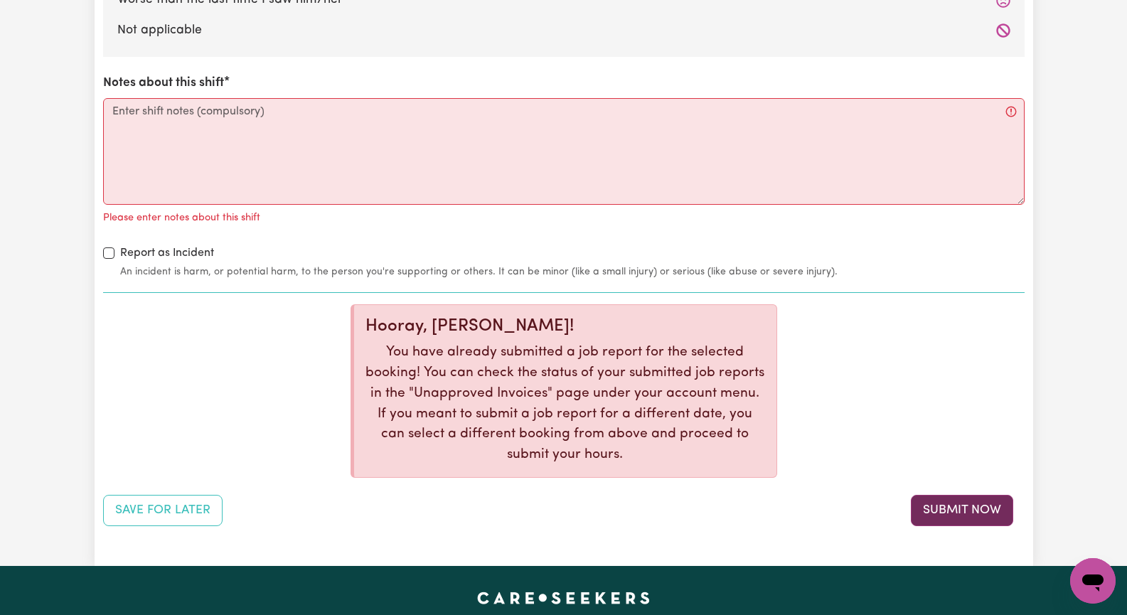
click at [938, 512] on button "Submit Now" at bounding box center [962, 510] width 102 height 31
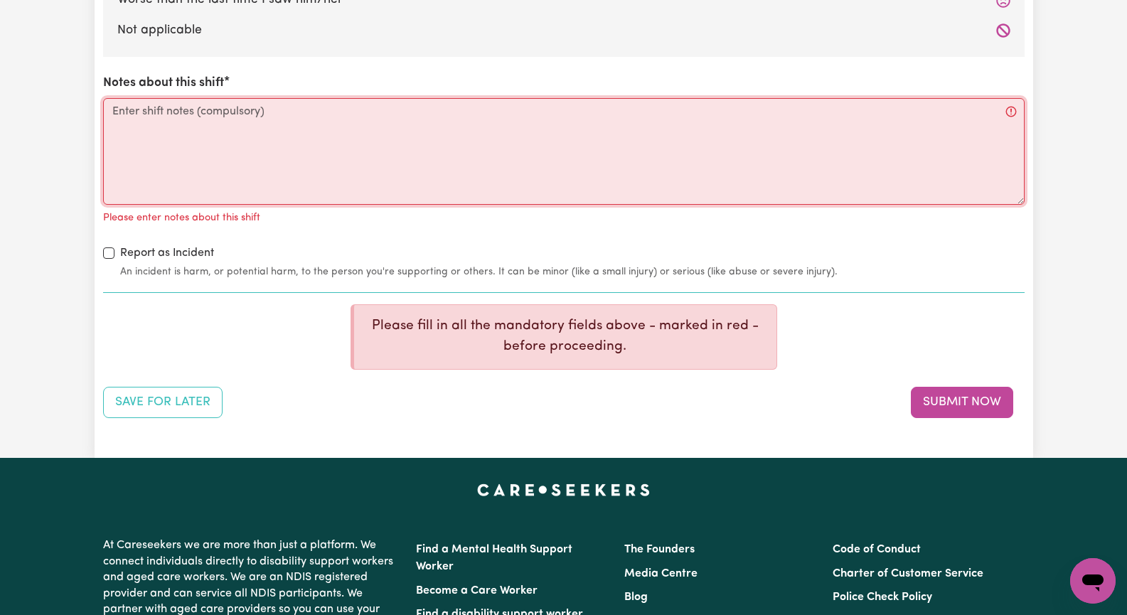
click at [115, 116] on textarea "Notes about this shift" at bounding box center [564, 151] width 922 height 107
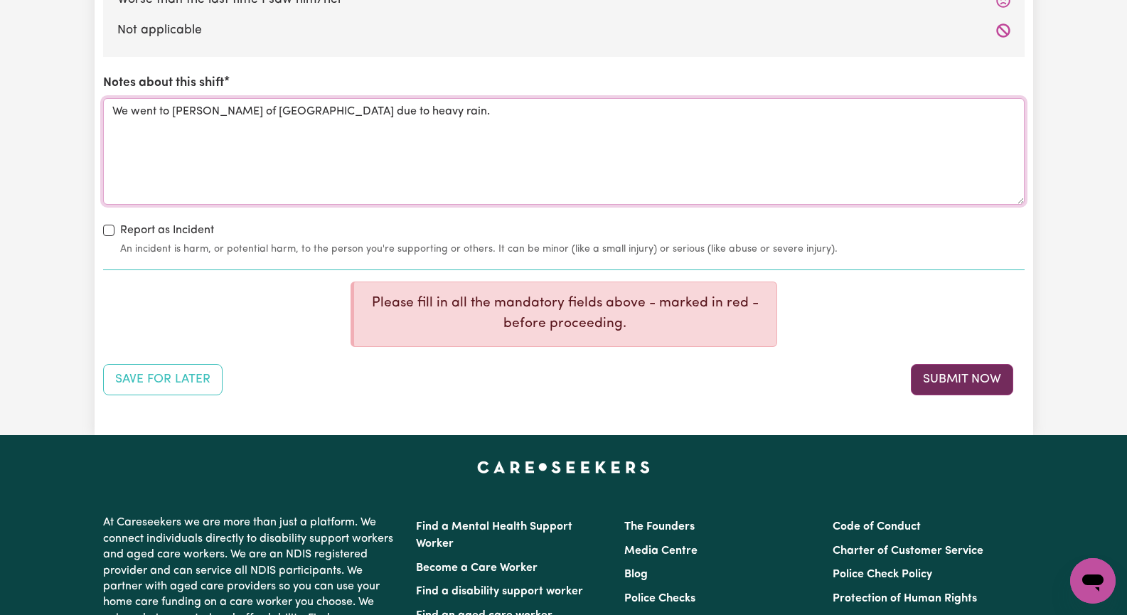
type textarea "We went to [PERSON_NAME] of [GEOGRAPHIC_DATA] due to heavy rain."
click at [977, 376] on button "Submit Now" at bounding box center [962, 379] width 102 height 31
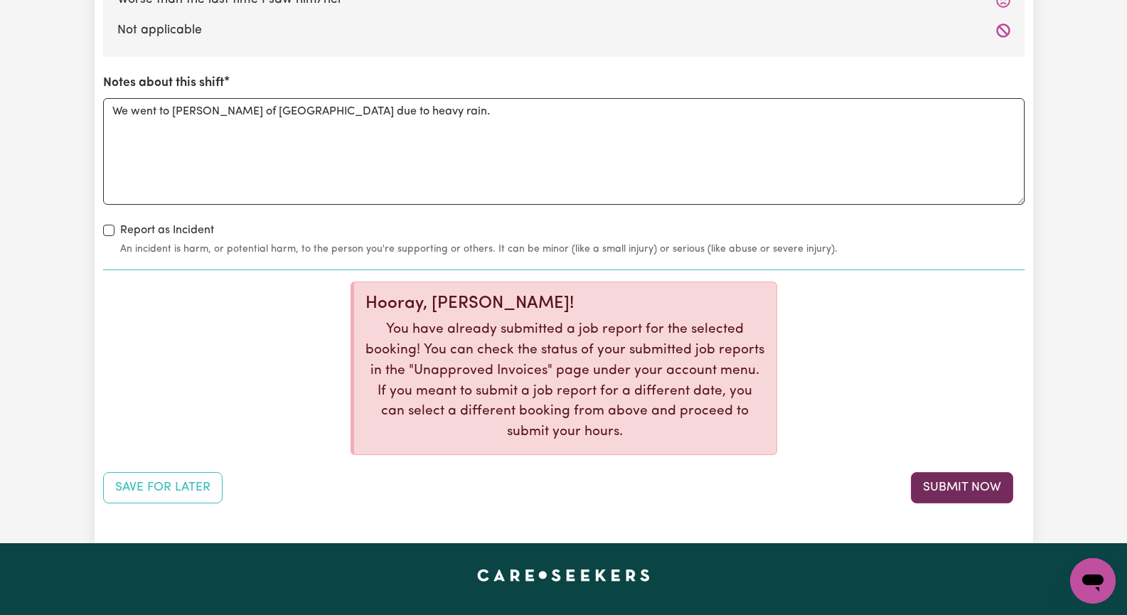
click at [922, 487] on button "Submit Now" at bounding box center [962, 487] width 102 height 31
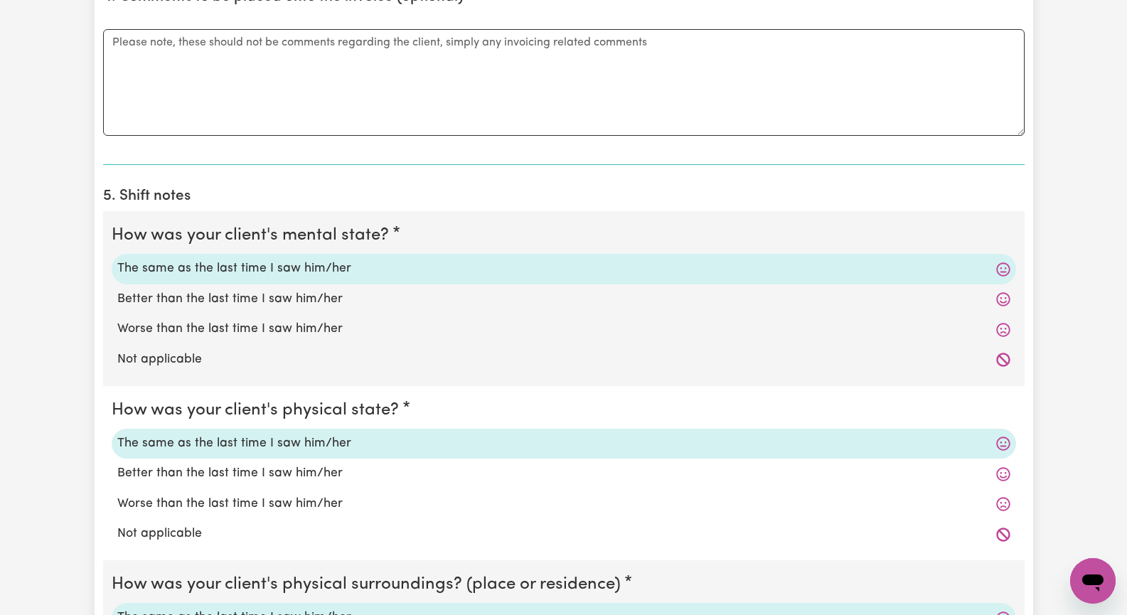
scroll to position [1209, 0]
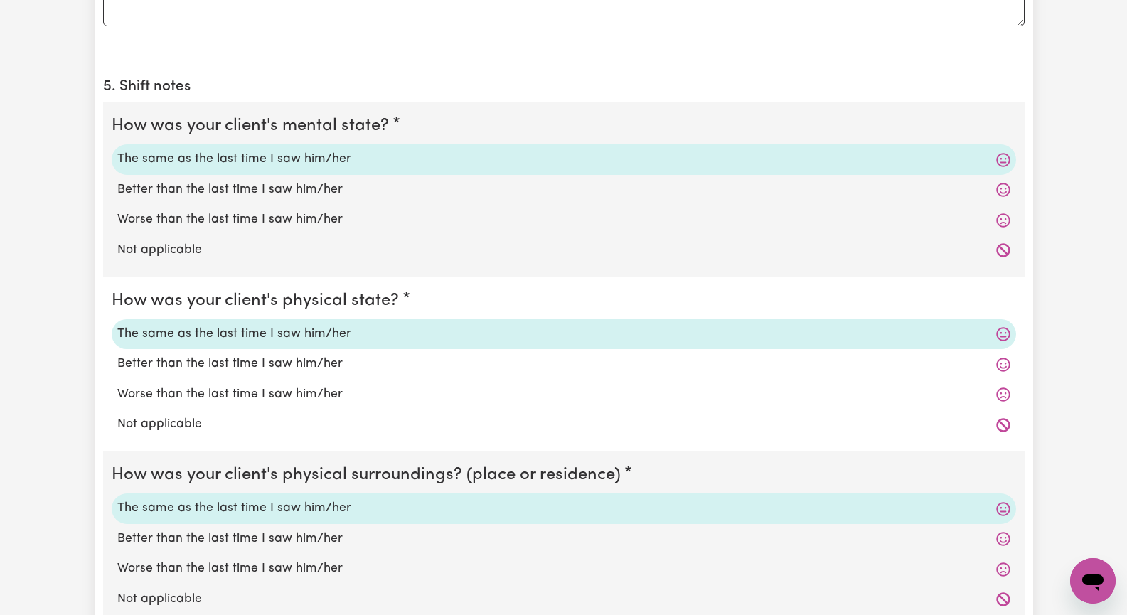
click at [154, 592] on label "Not applicable" at bounding box center [563, 599] width 893 height 18
click at [117, 590] on input "Not applicable" at bounding box center [117, 590] width 1 height 1
radio input "true"
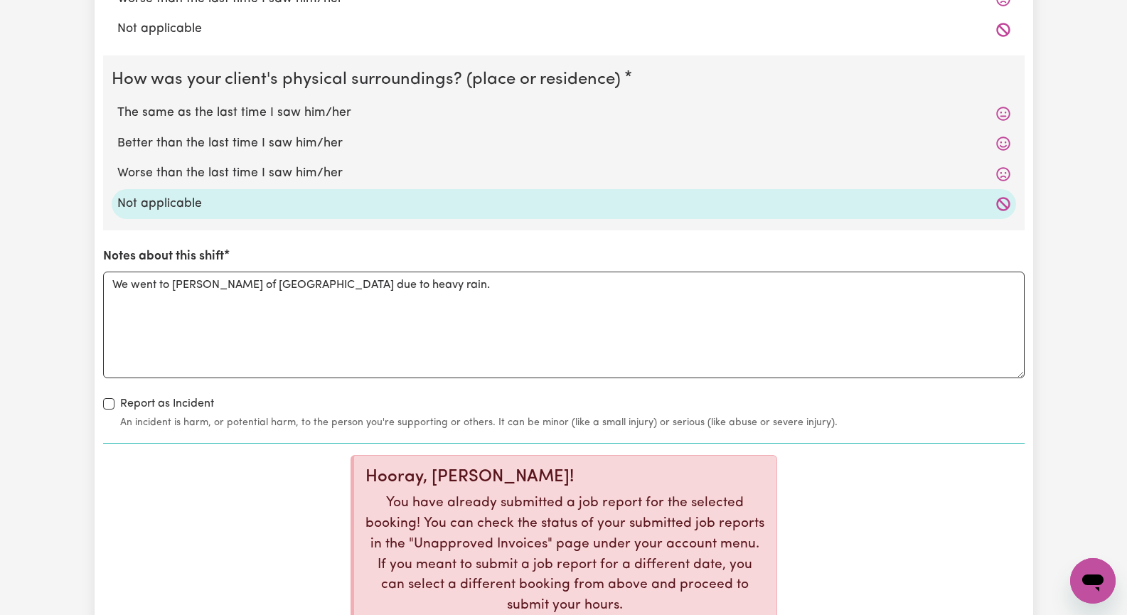
scroll to position [1707, 0]
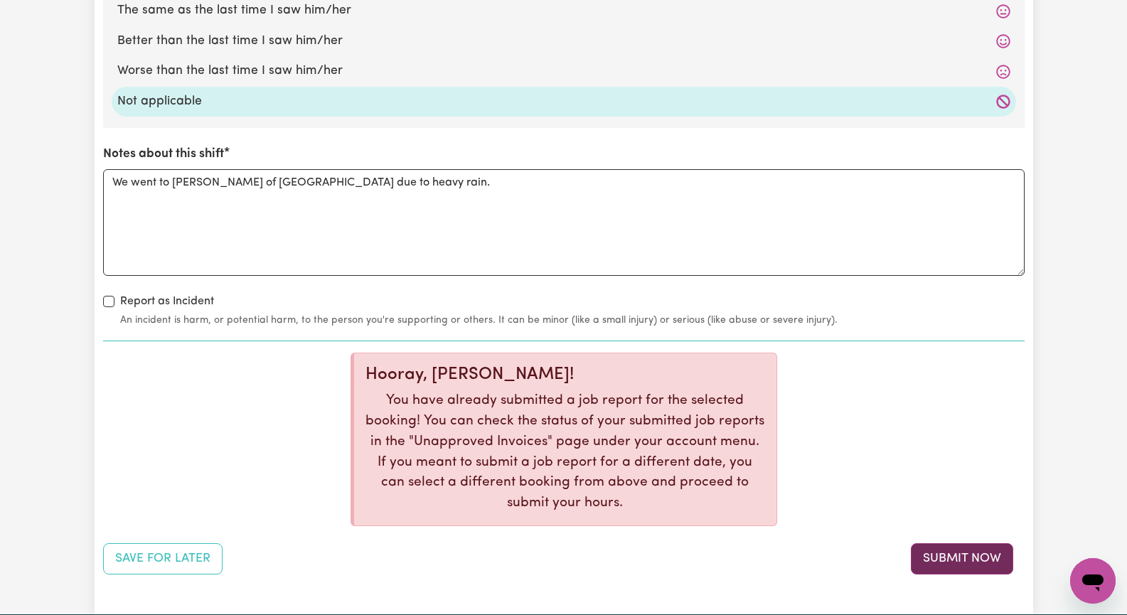
click at [970, 555] on button "Submit Now" at bounding box center [962, 558] width 102 height 31
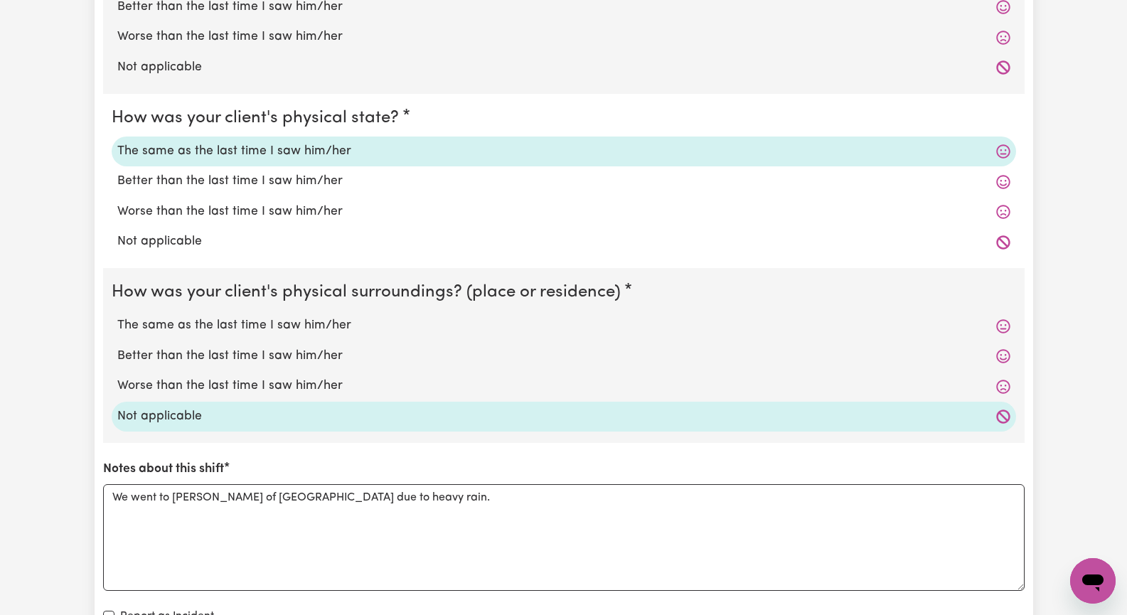
scroll to position [1280, 0]
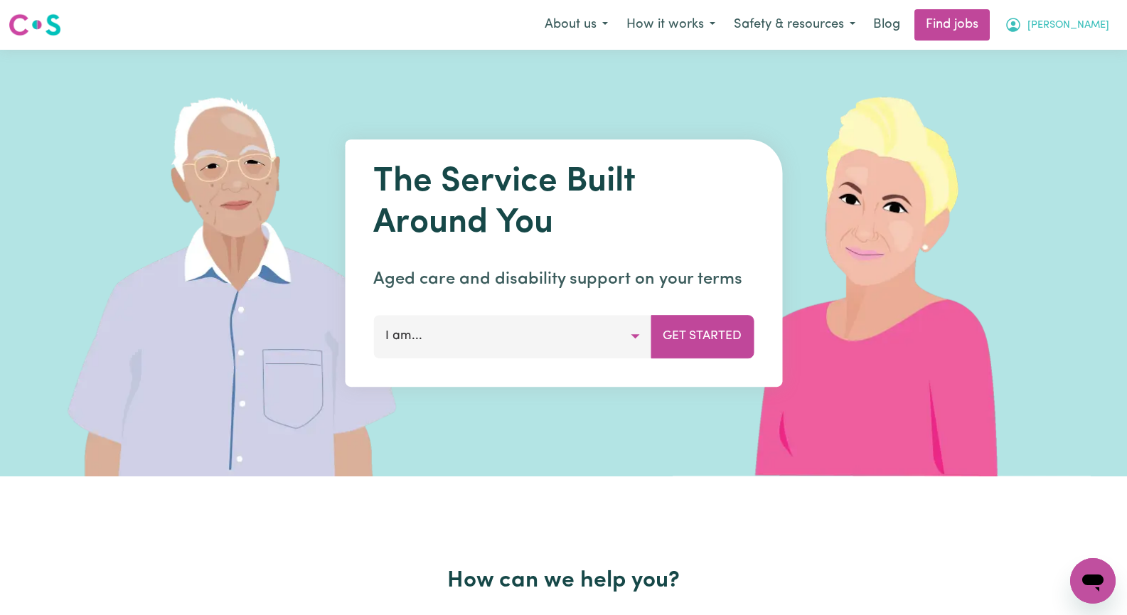
click at [1095, 20] on span "[PERSON_NAME]" at bounding box center [1069, 26] width 82 height 16
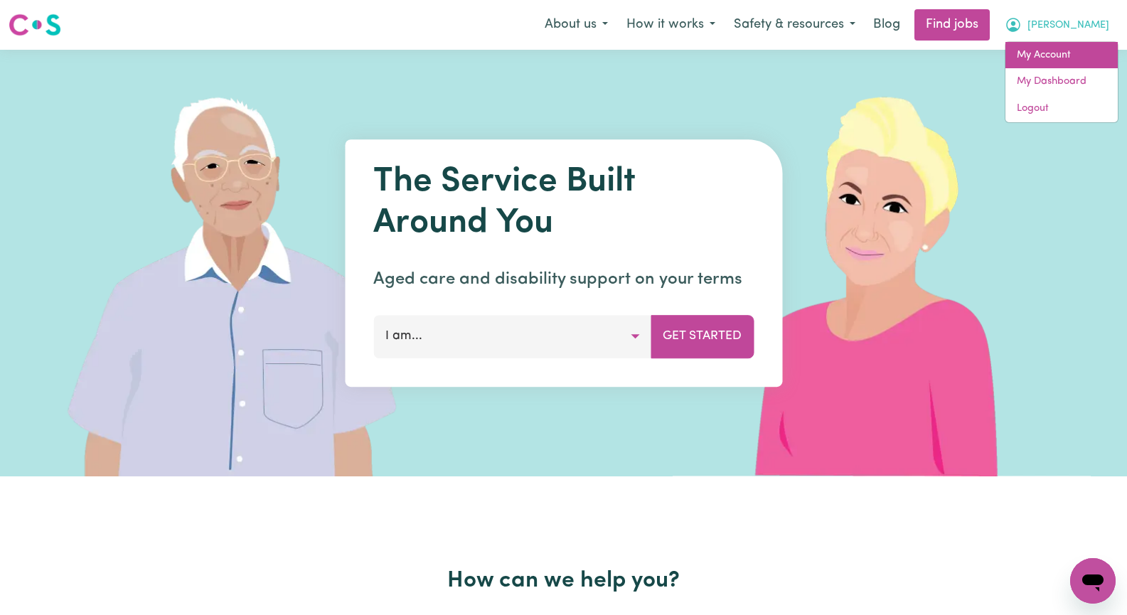
click at [1085, 51] on link "My Account" at bounding box center [1062, 55] width 112 height 27
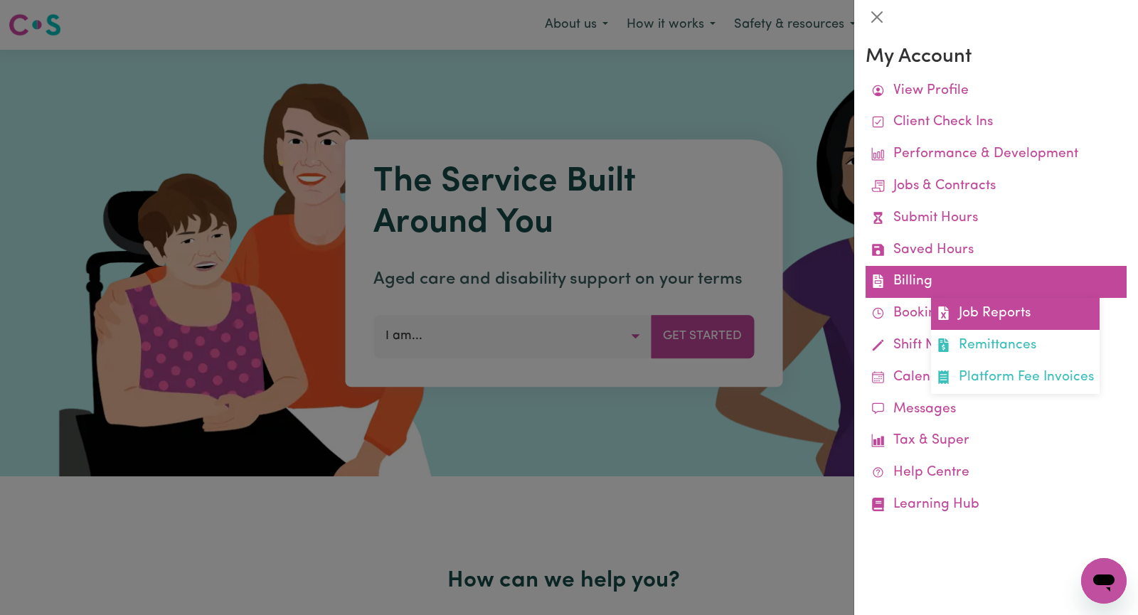
click at [1012, 312] on link "Job Reports" at bounding box center [1015, 314] width 169 height 32
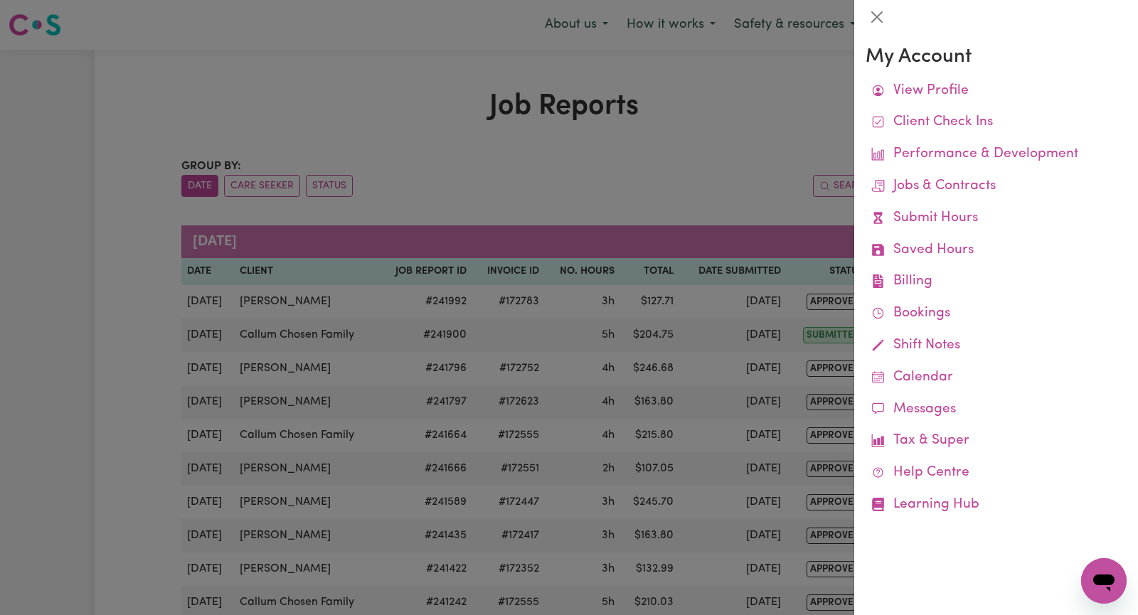
click at [258, 87] on div at bounding box center [569, 307] width 1138 height 615
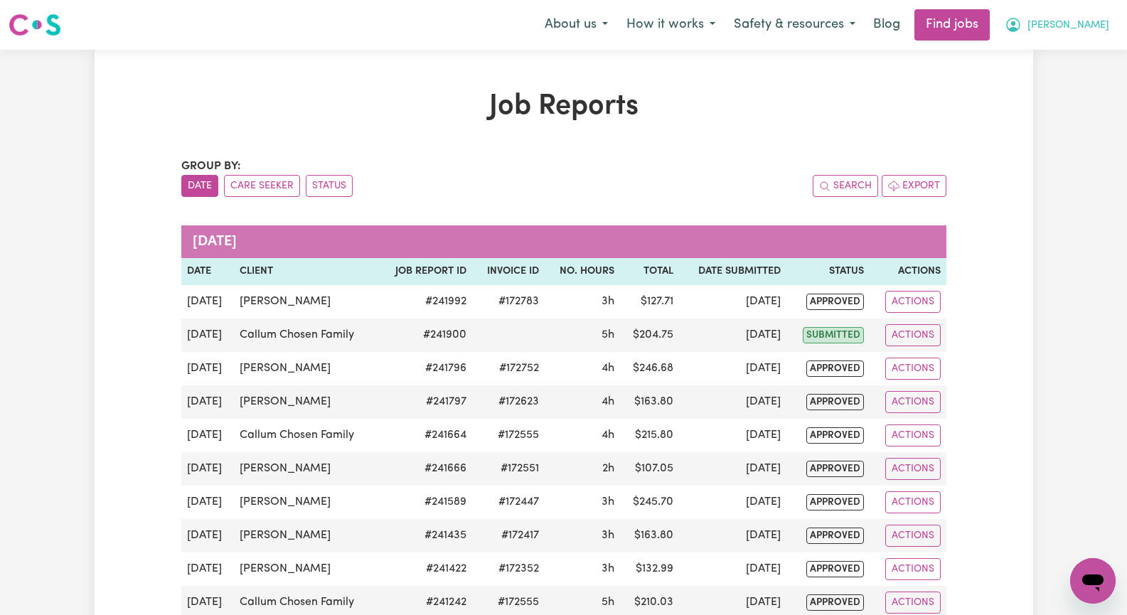
click at [1095, 26] on span "[PERSON_NAME]" at bounding box center [1069, 26] width 82 height 16
click at [1073, 56] on link "My Account" at bounding box center [1062, 55] width 112 height 27
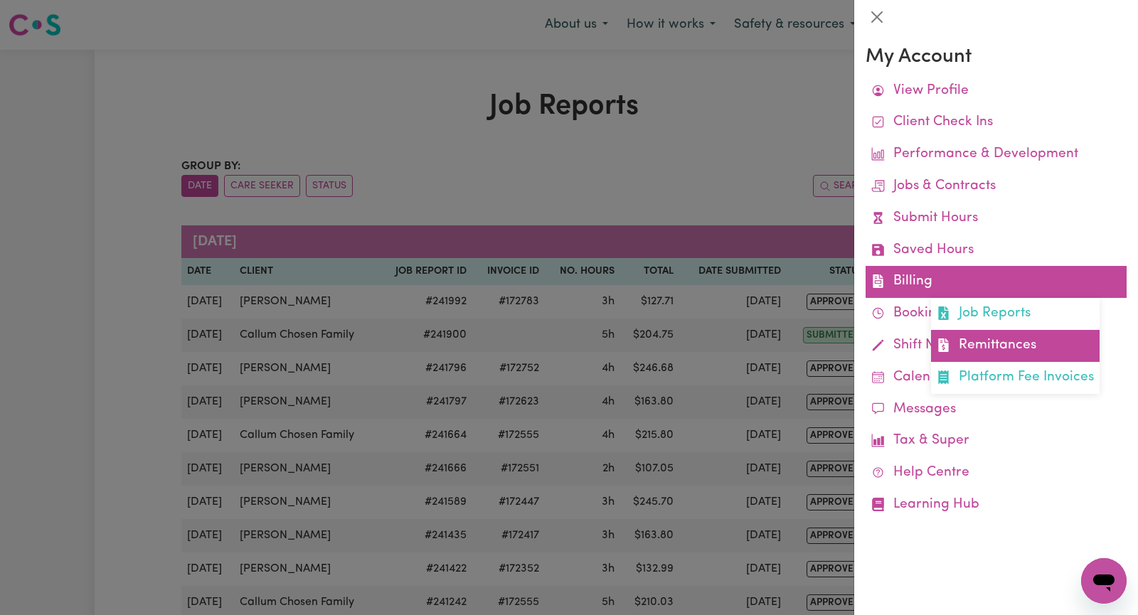
click at [1015, 345] on link "Remittances" at bounding box center [1015, 346] width 169 height 32
